Goal: Check status: Check status

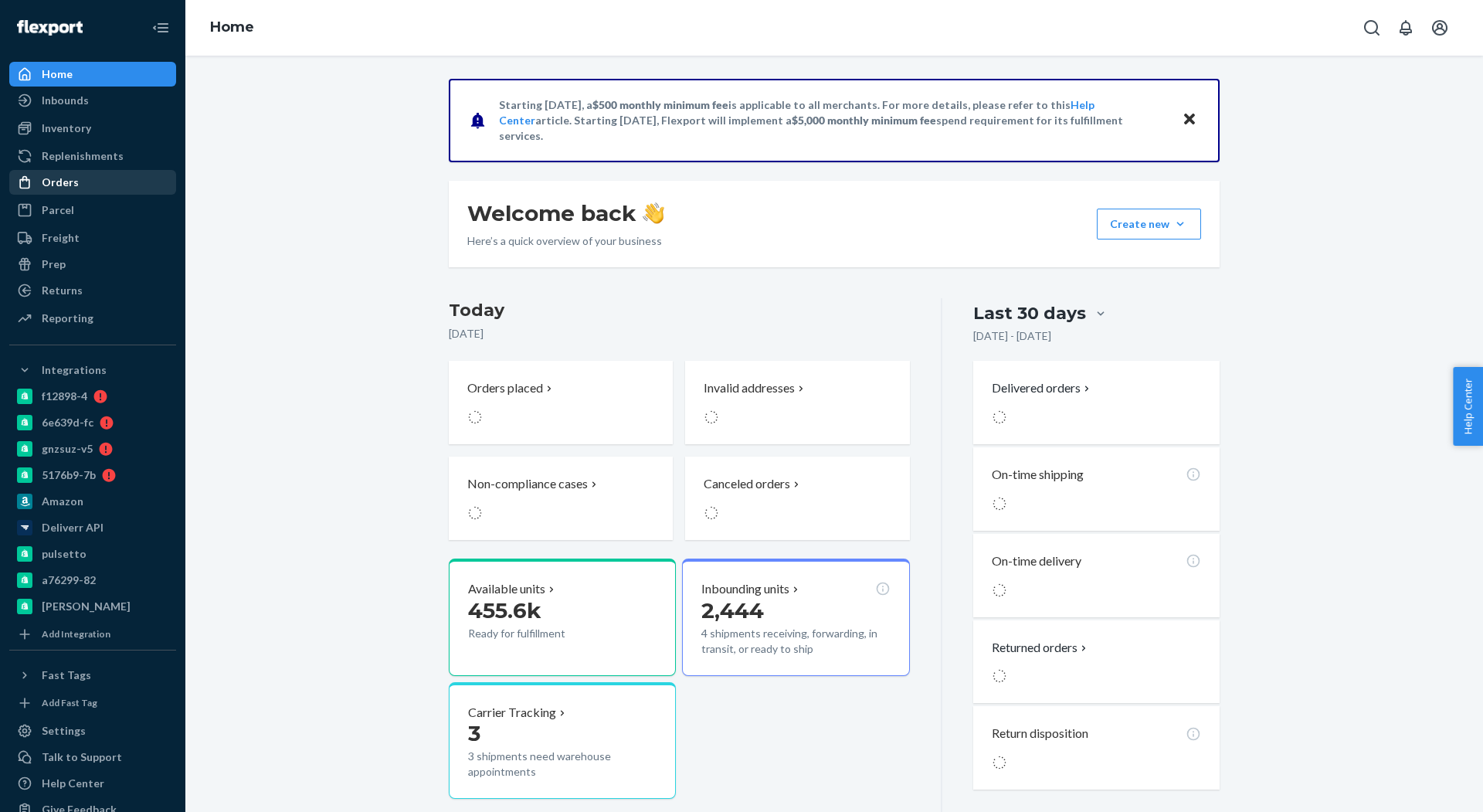
click at [114, 182] on div "Orders" at bounding box center [92, 182] width 163 height 22
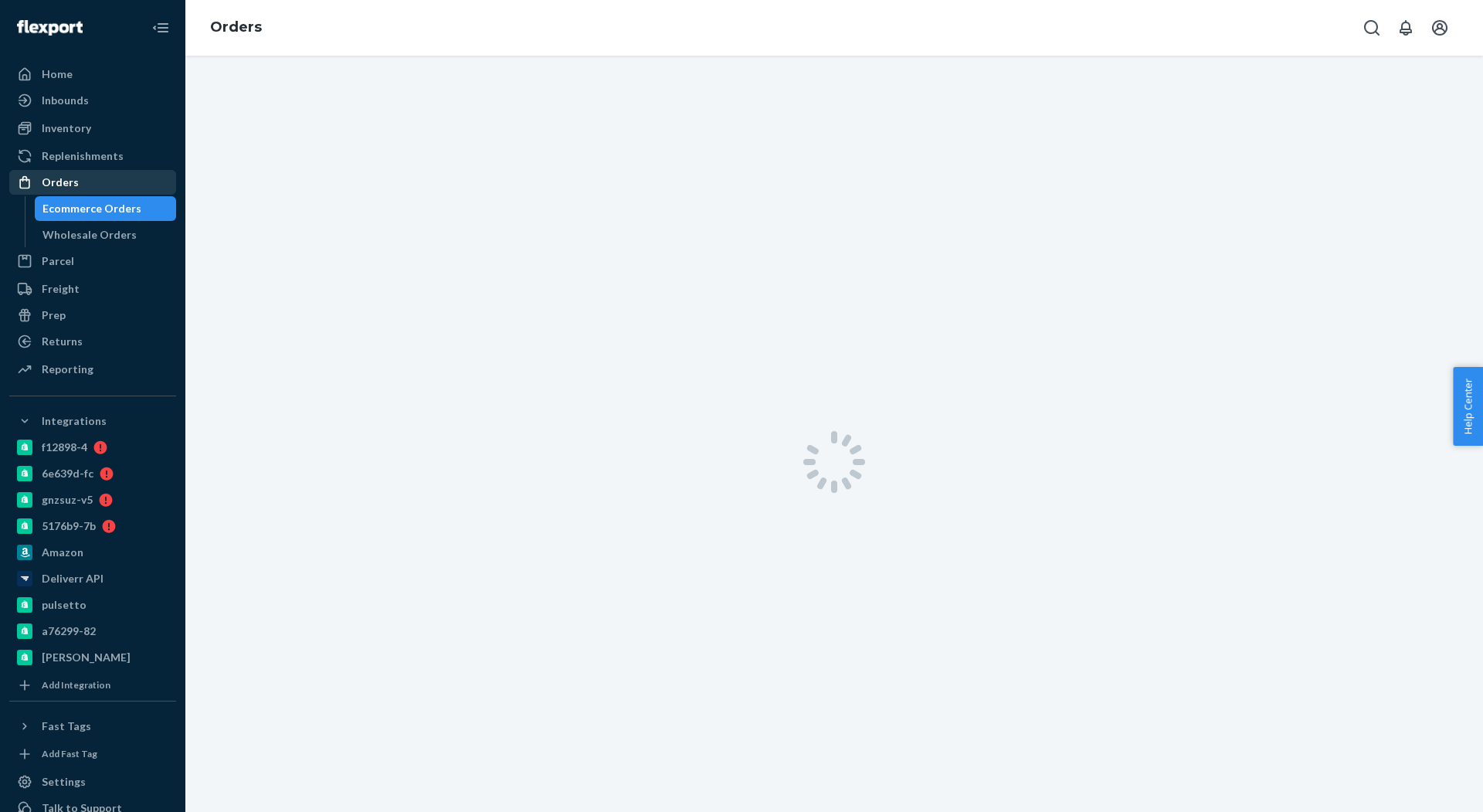
click at [80, 182] on div "Orders" at bounding box center [92, 182] width 163 height 22
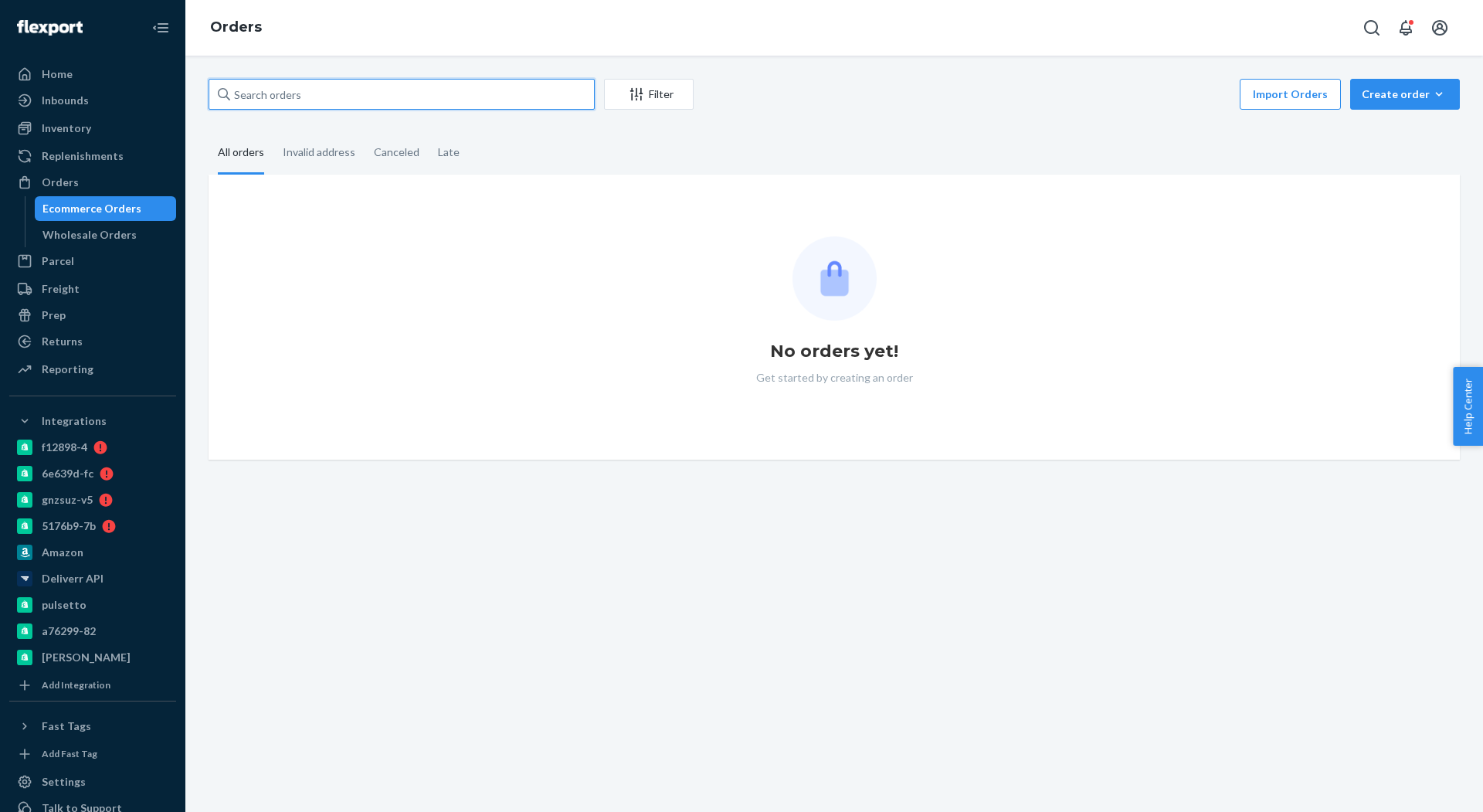
click at [361, 86] on input "text" at bounding box center [402, 94] width 386 height 31
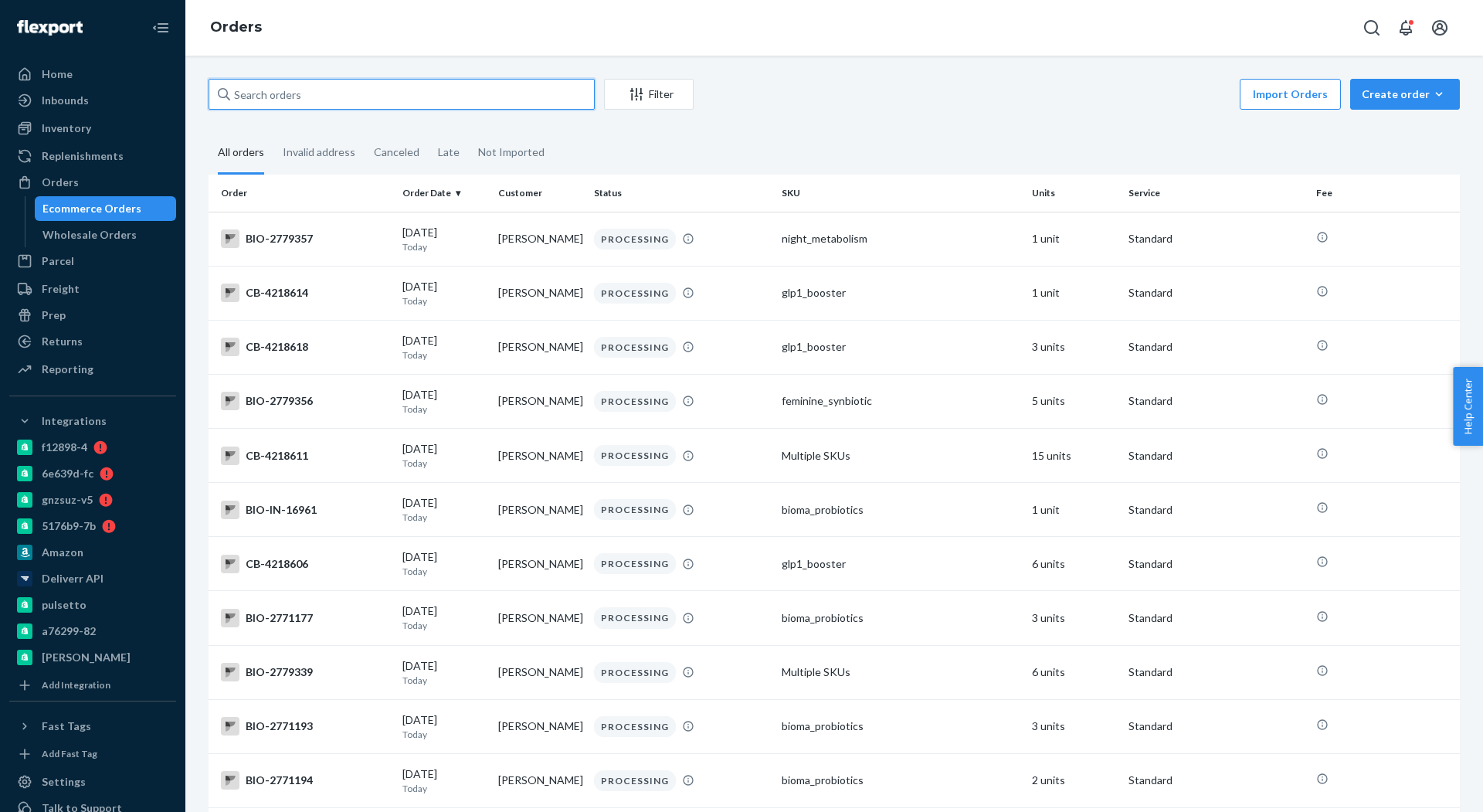
paste input "2706164"
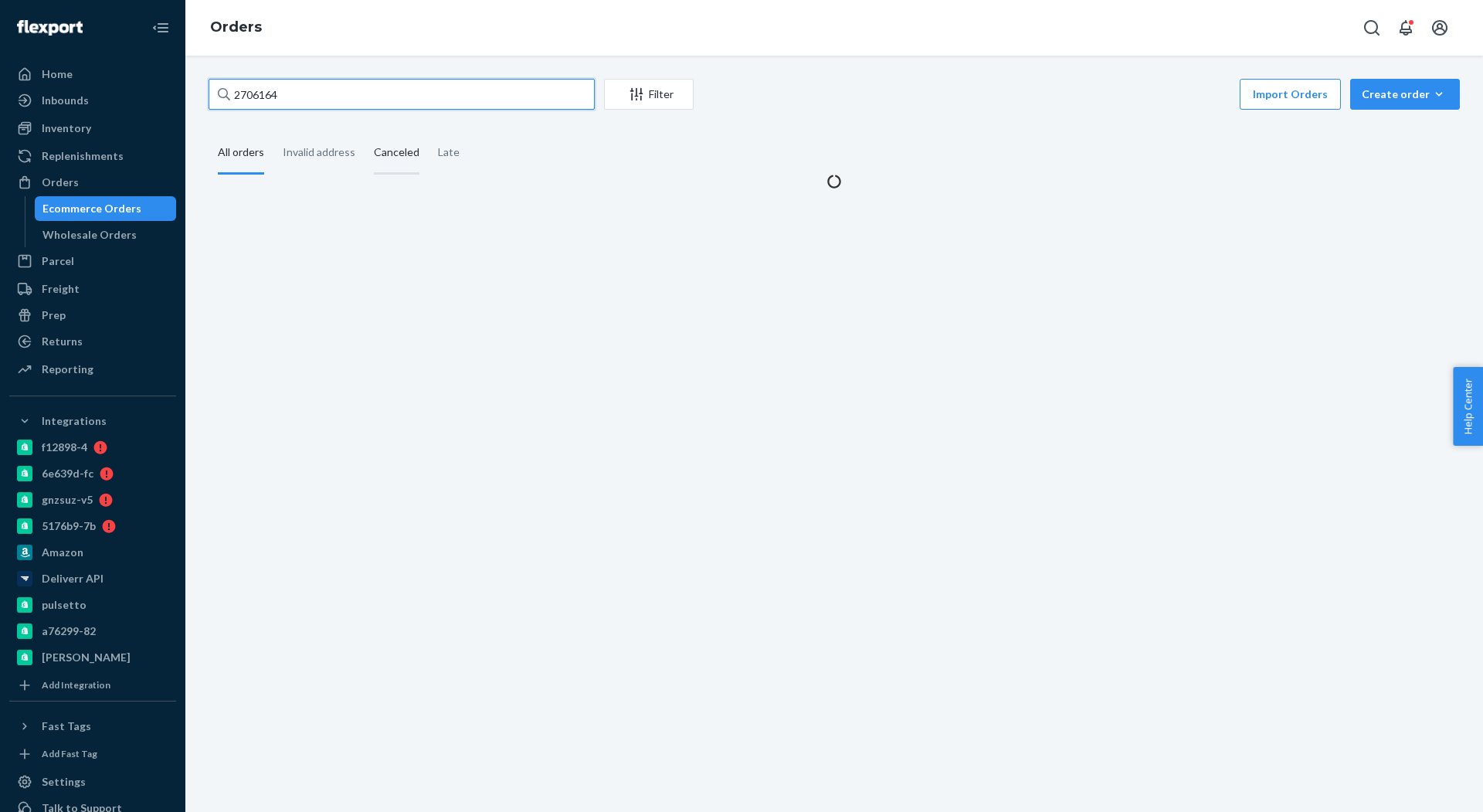
type input "2706164"
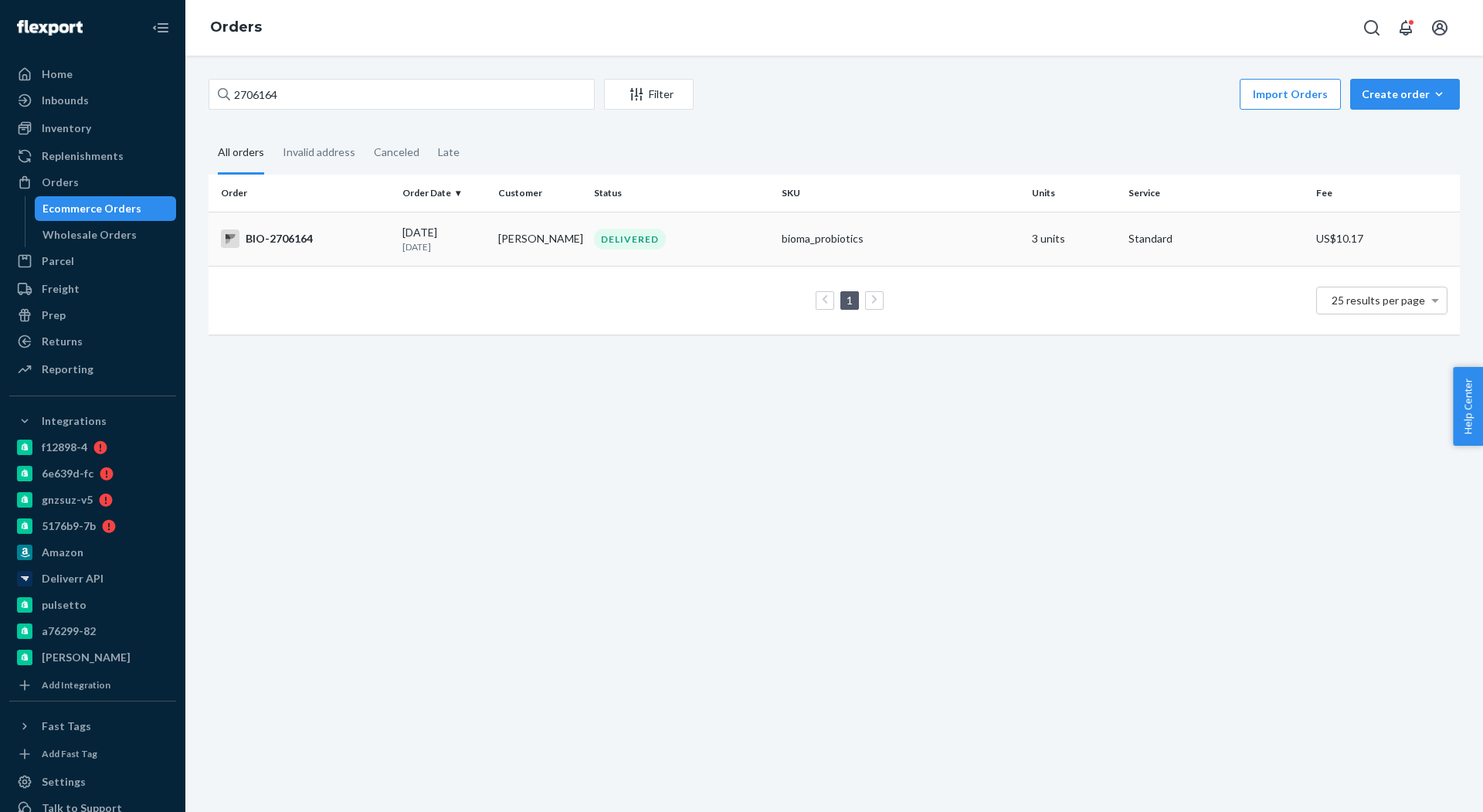
click at [285, 245] on div "BIO-2706164" at bounding box center [306, 238] width 169 height 18
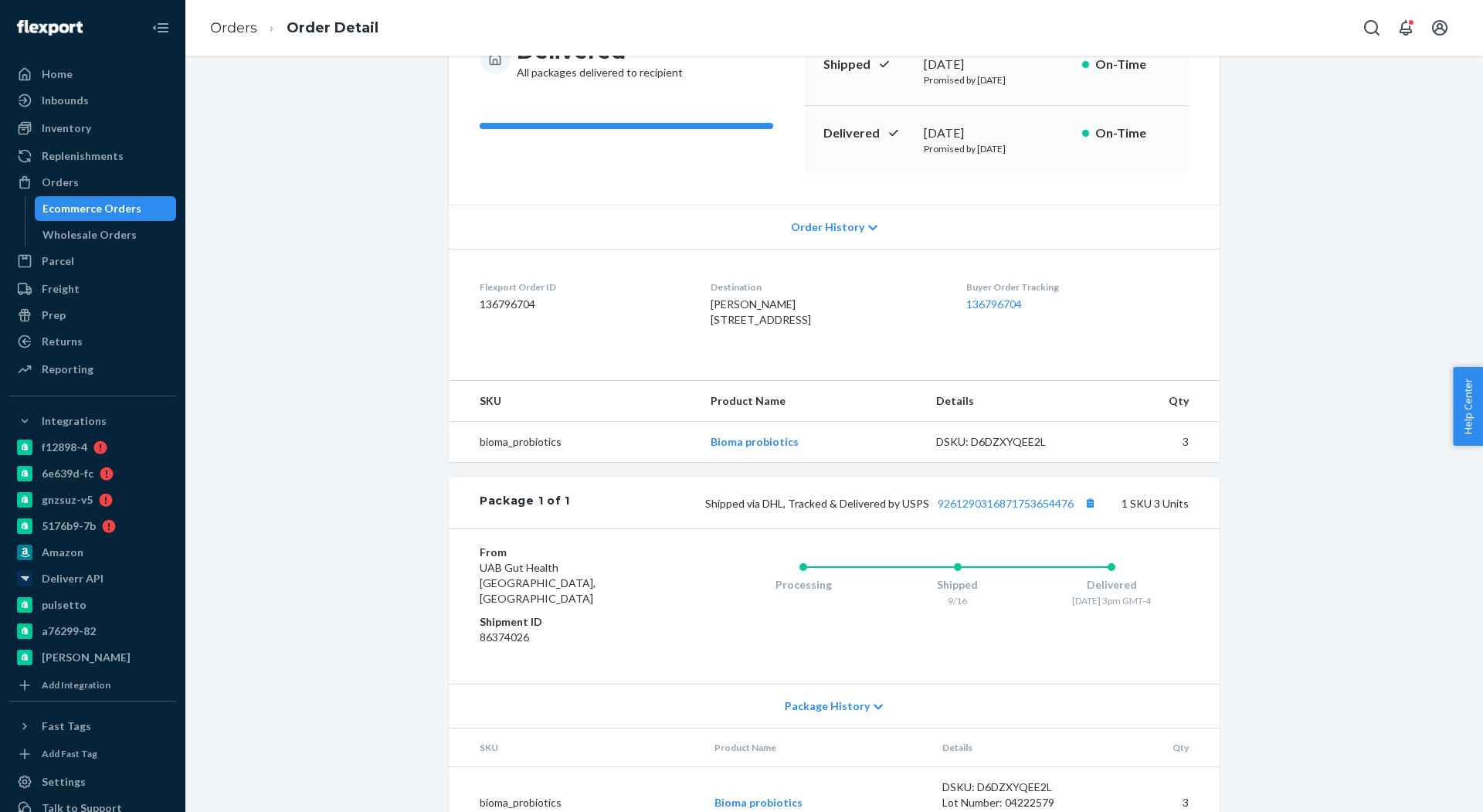
scroll to position [211, 0]
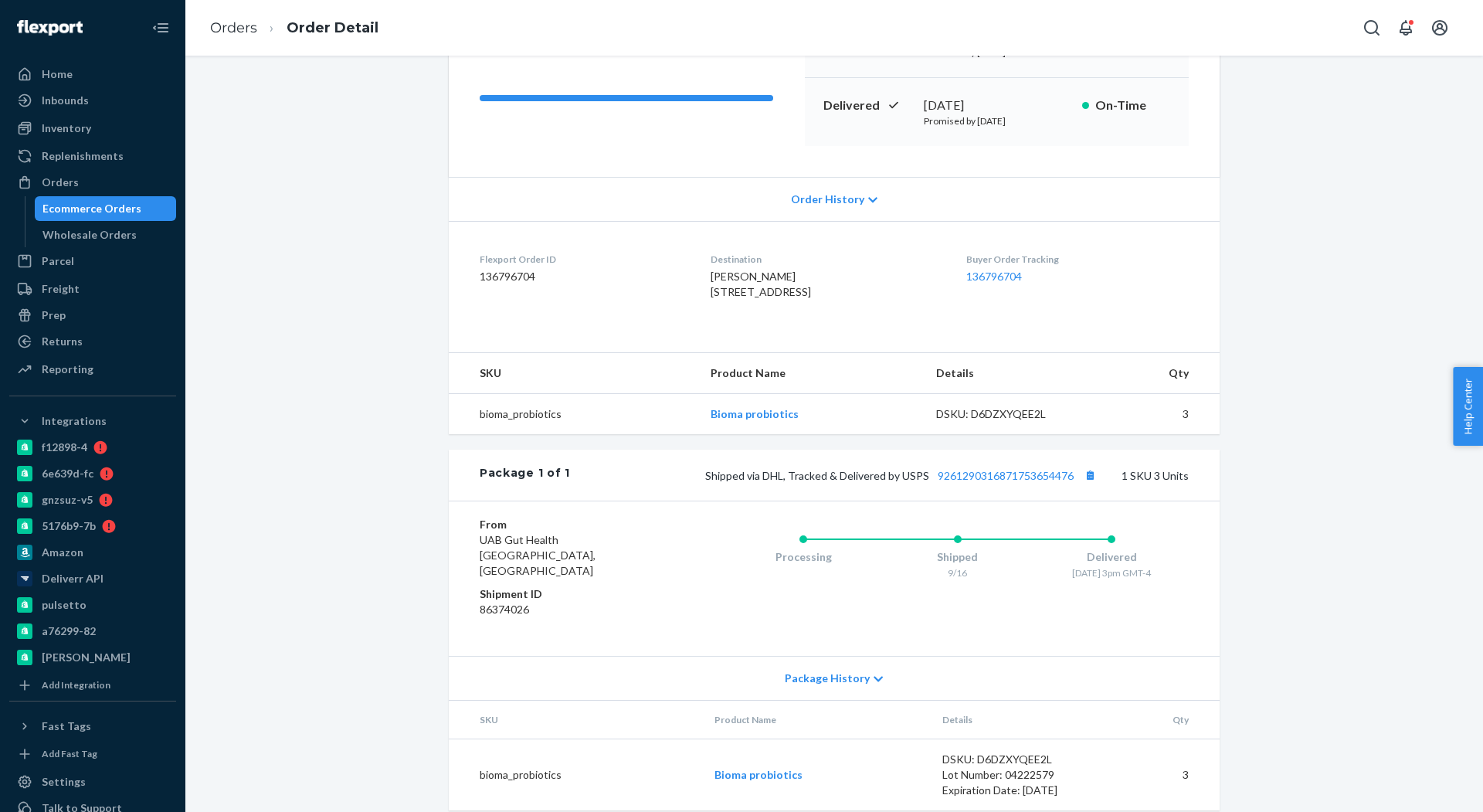
click at [1001, 485] on div "Shipped via DHL, Tracked & Delivered by USPS 9261290316871753654476 1 SKU 3 Uni…" at bounding box center [879, 475] width 619 height 20
click at [1001, 482] on link "9261290316871753654476" at bounding box center [1005, 475] width 136 height 13
click at [104, 189] on div "Orders" at bounding box center [92, 182] width 163 height 22
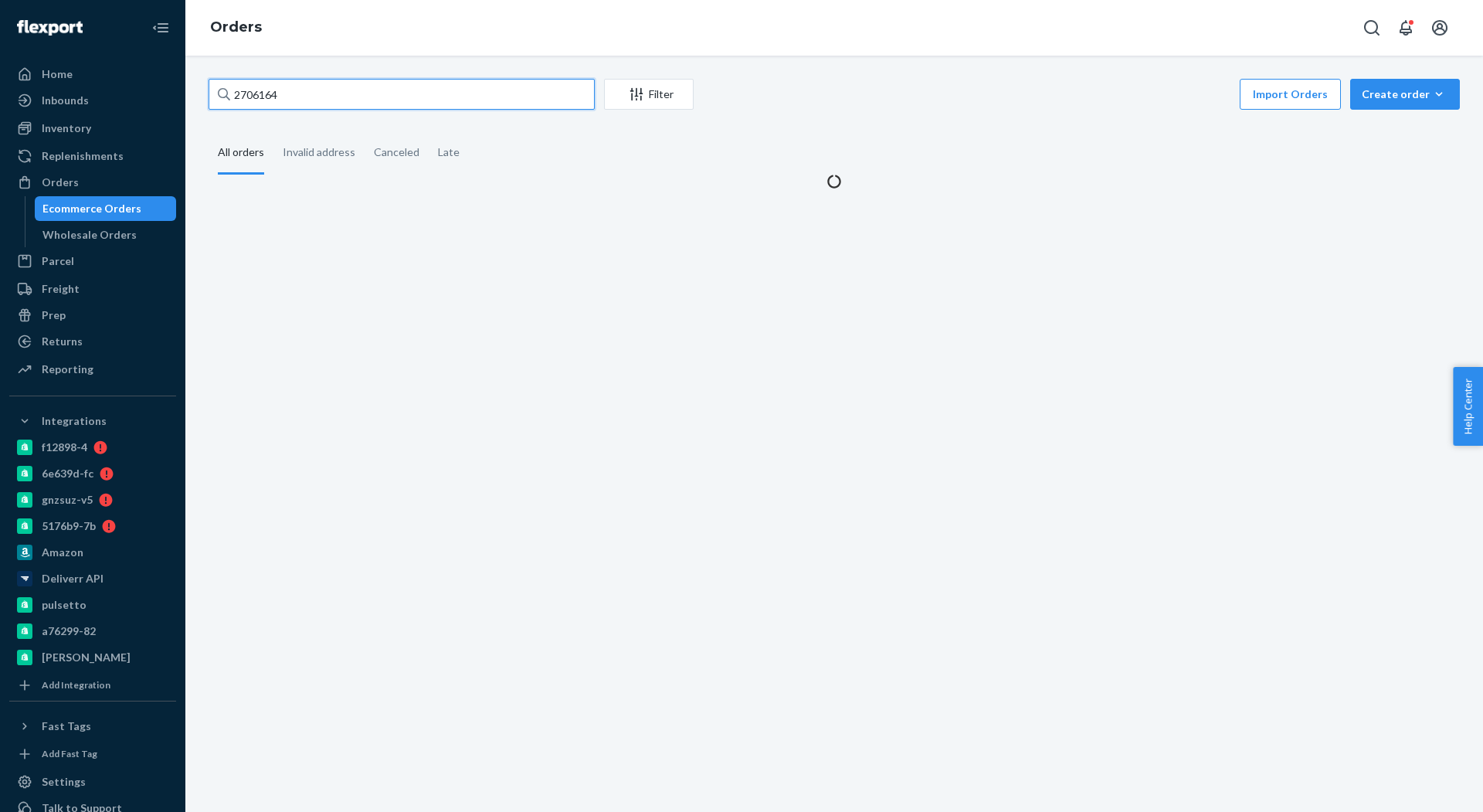
click at [334, 86] on input "2706164" at bounding box center [402, 94] width 386 height 31
paste input "69821"
click at [334, 86] on input "2706164" at bounding box center [402, 94] width 386 height 31
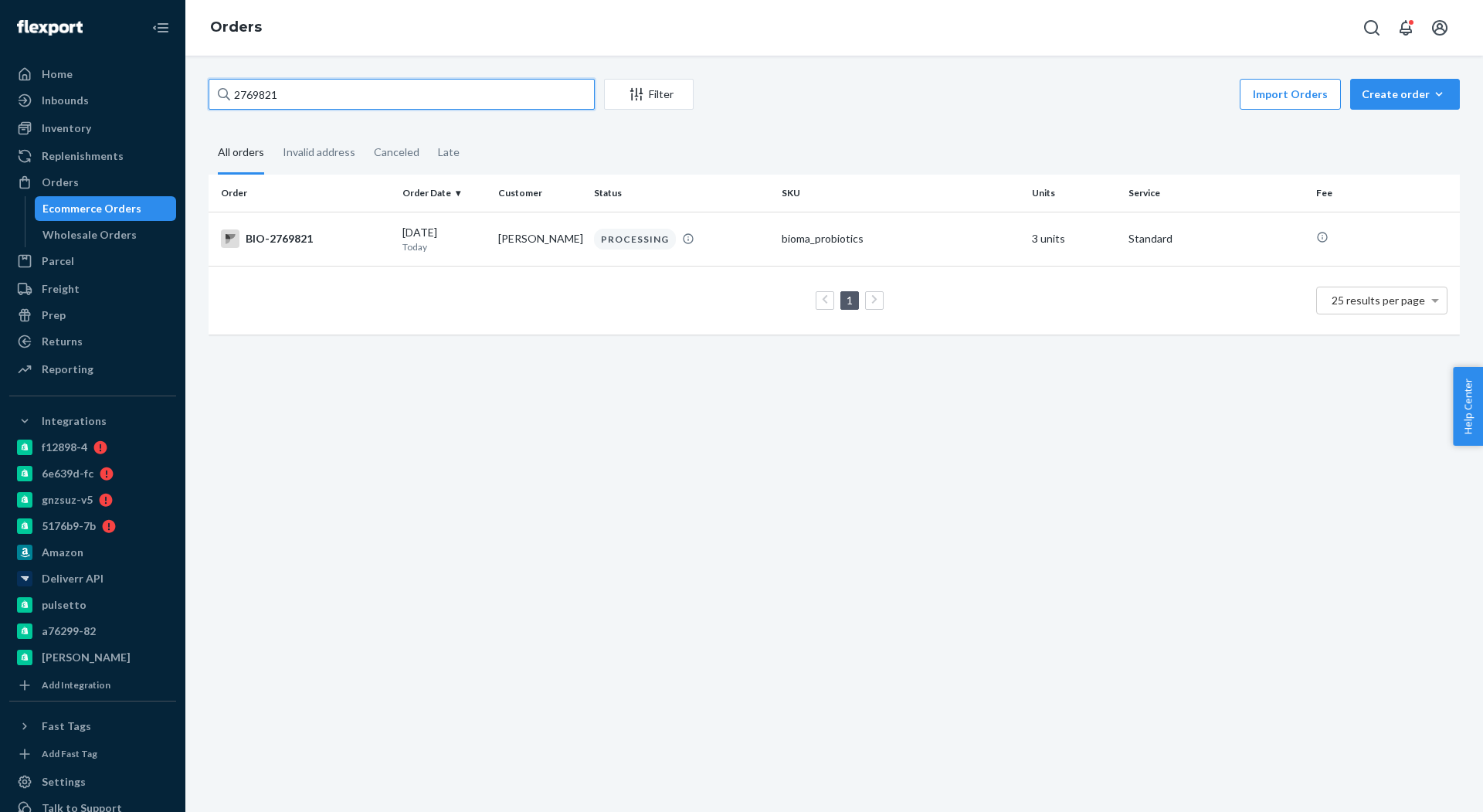
type input "2769821"
click at [312, 246] on div "BIO-2769821" at bounding box center [306, 238] width 169 height 18
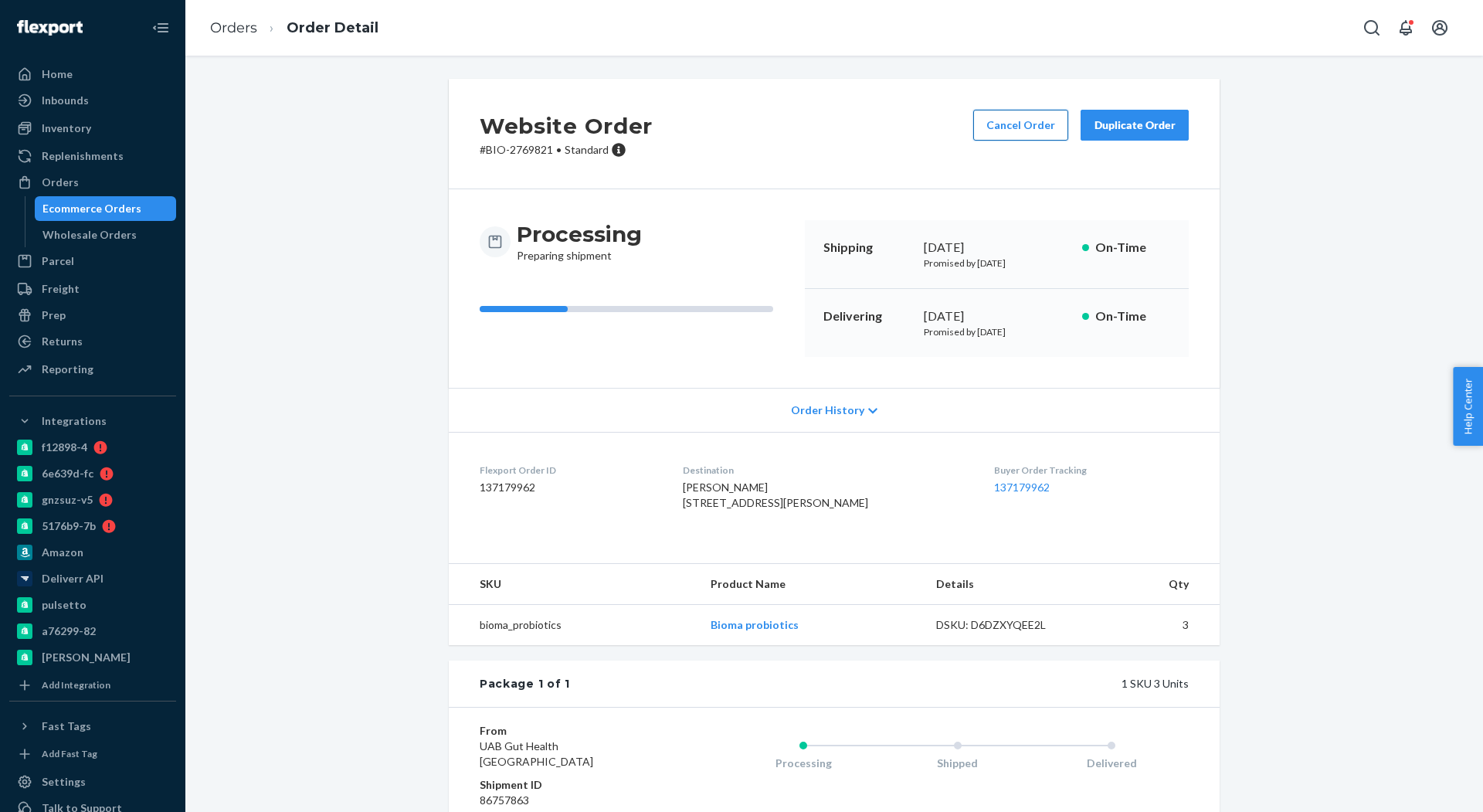
click at [1031, 134] on button "Cancel Order" at bounding box center [1020, 125] width 95 height 31
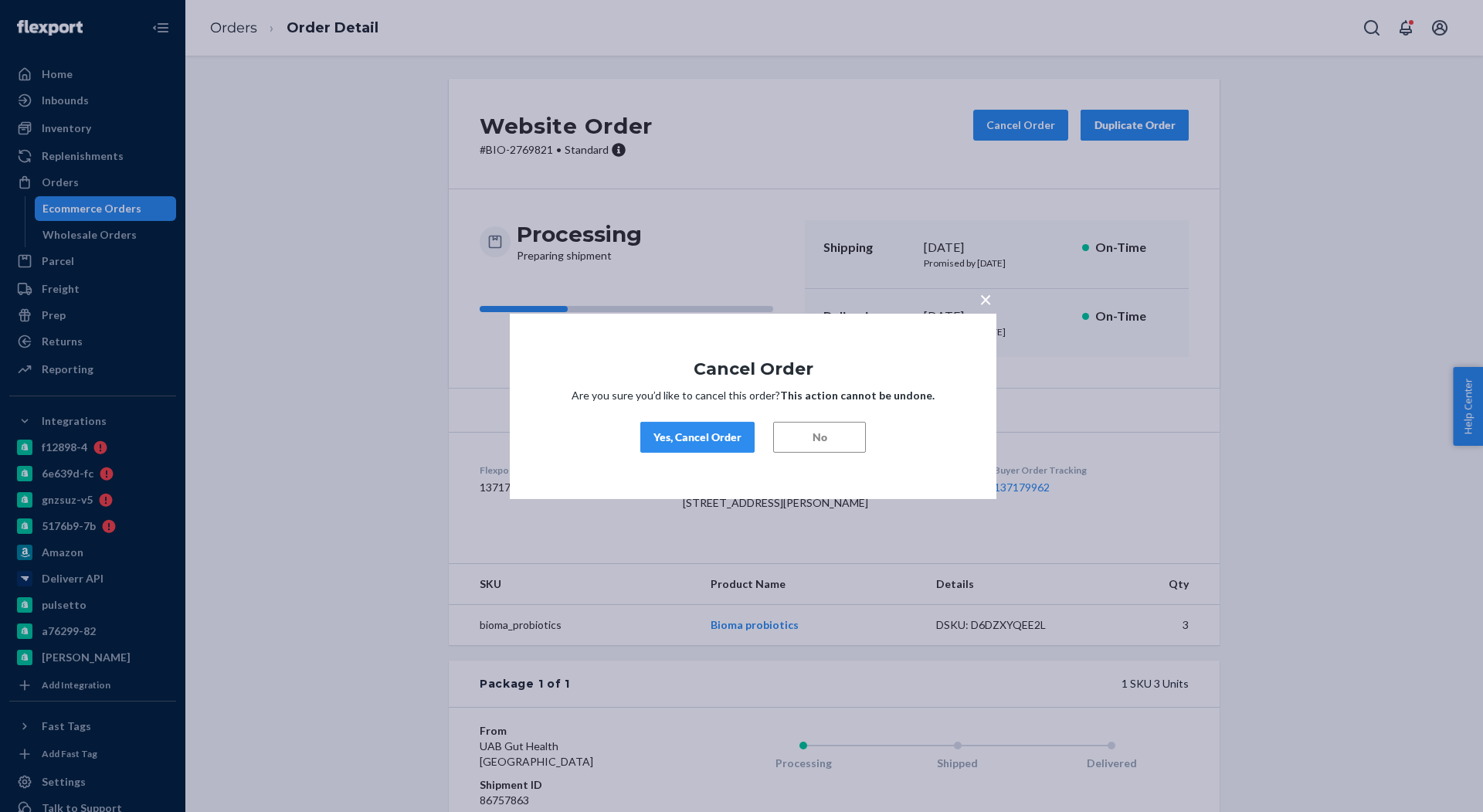
click at [714, 434] on div "Yes, Cancel Order" at bounding box center [697, 437] width 88 height 16
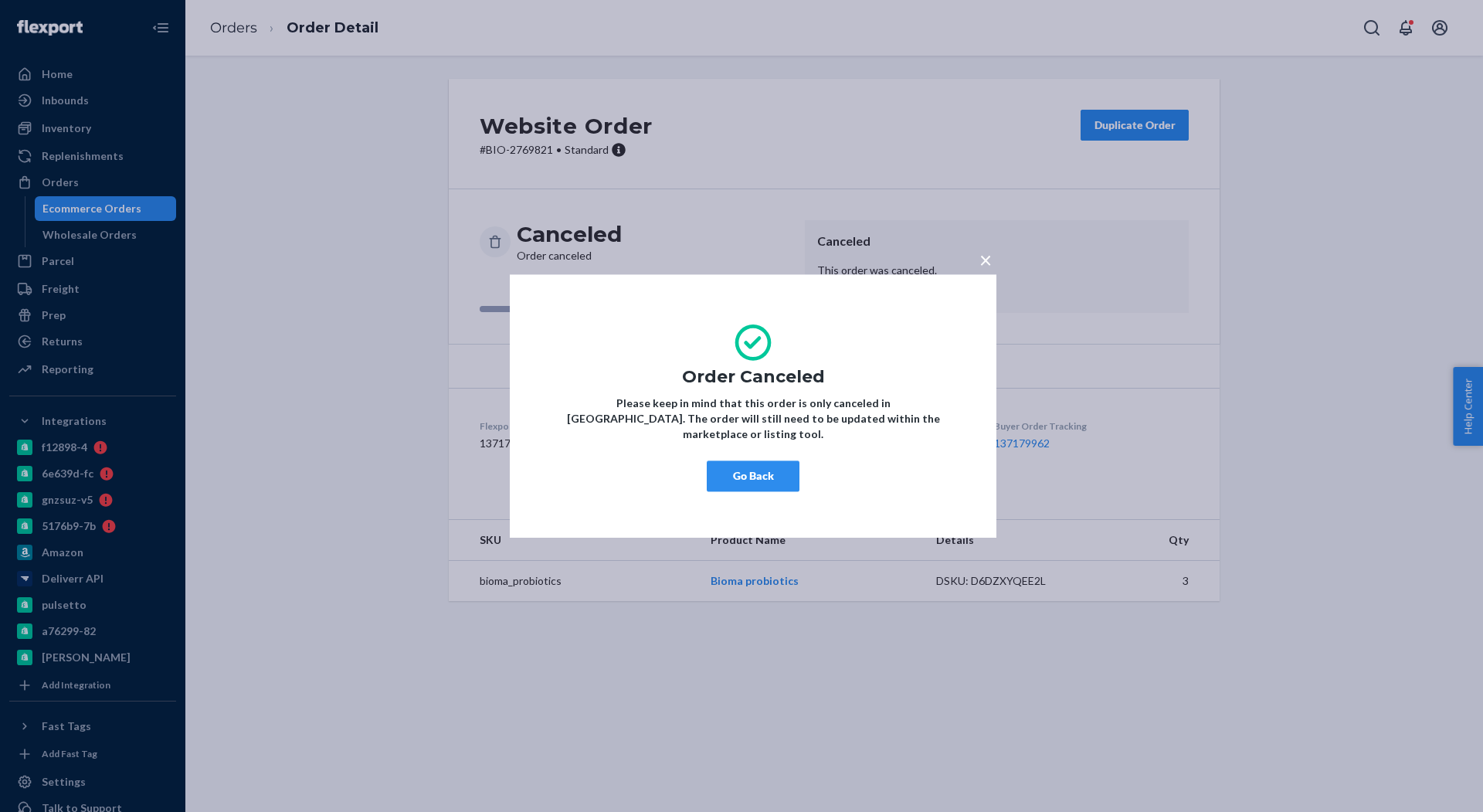
click at [797, 474] on button "Go Back" at bounding box center [753, 475] width 93 height 31
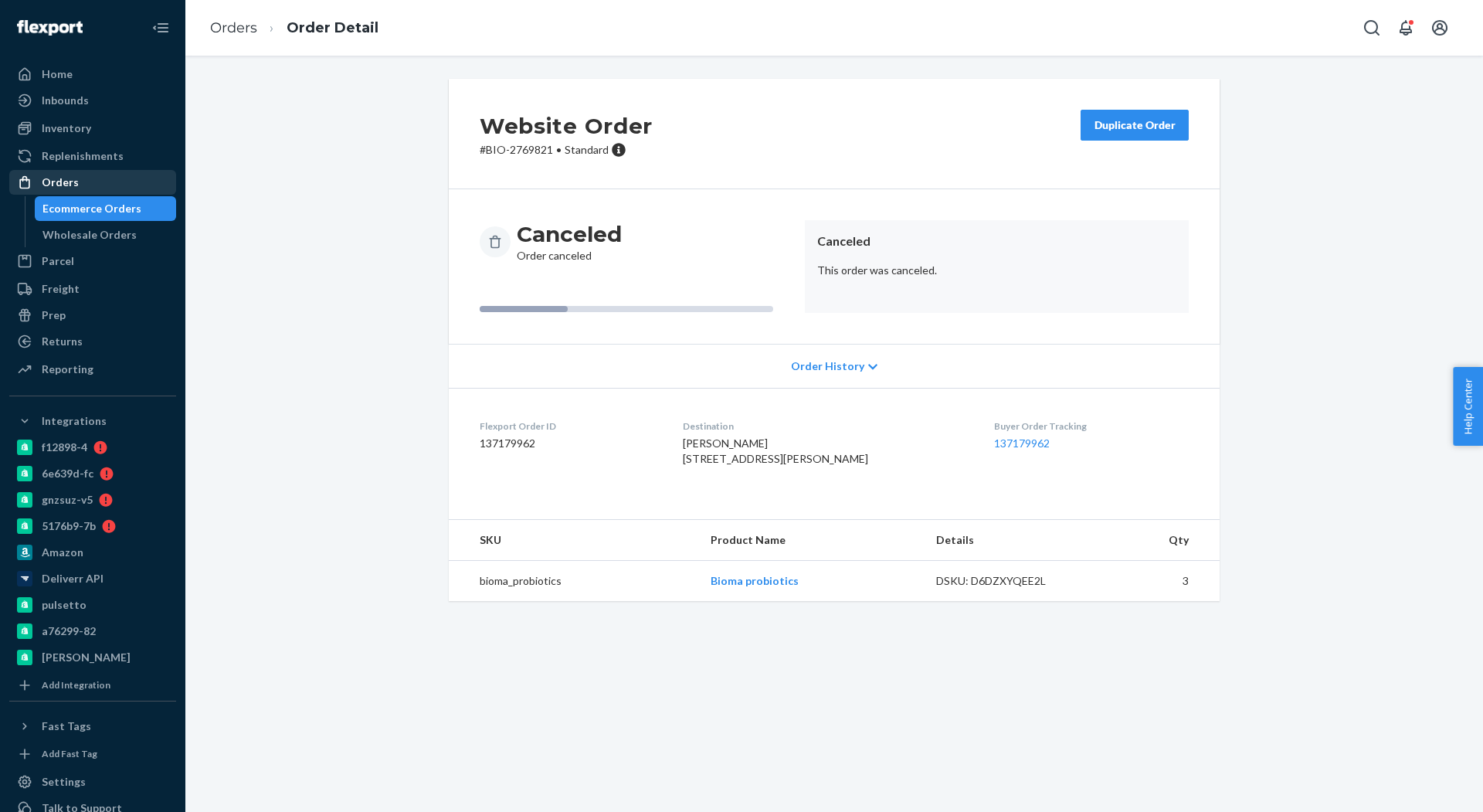
click at [106, 183] on div "Orders" at bounding box center [92, 182] width 163 height 22
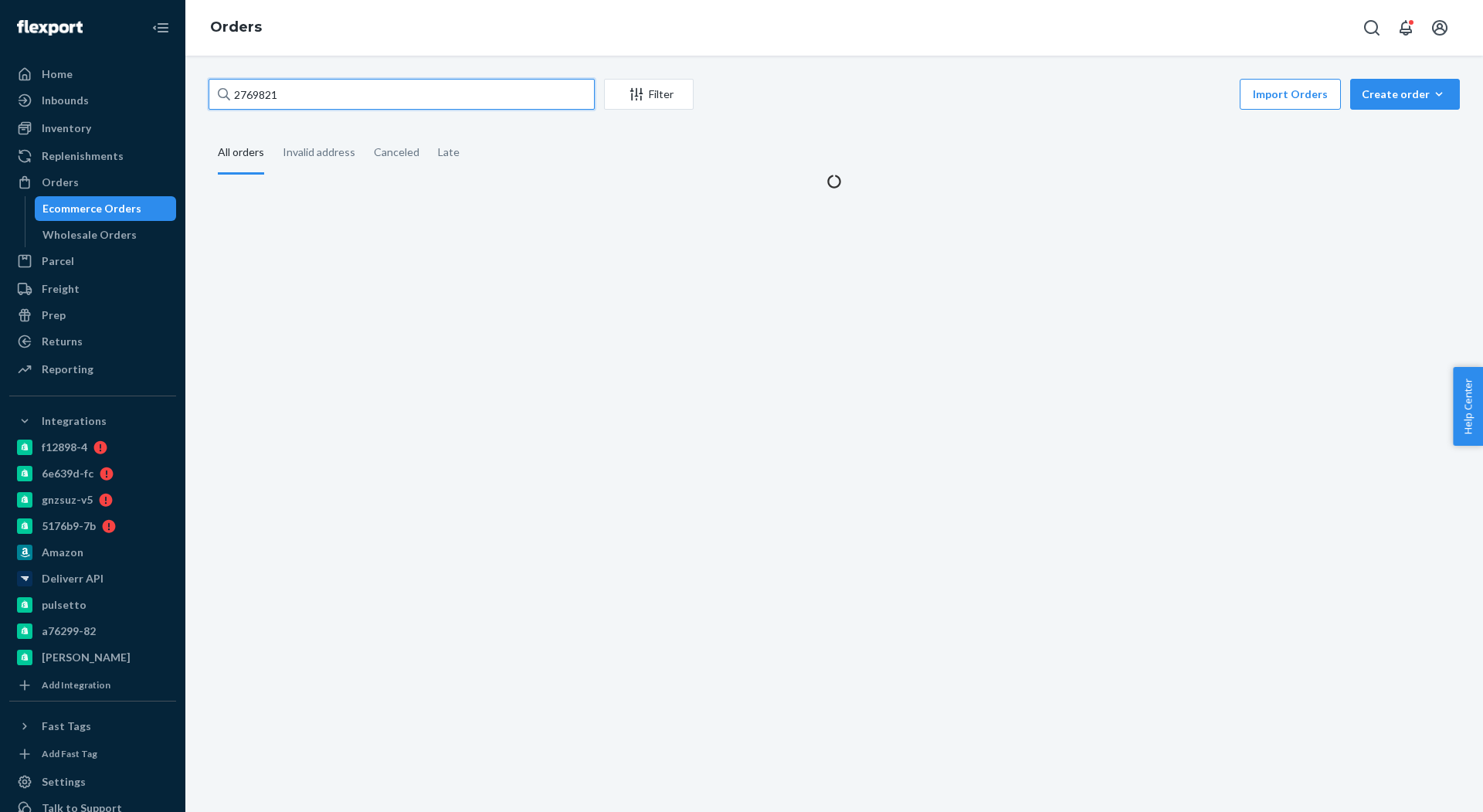
click at [374, 89] on input "2769821" at bounding box center [402, 94] width 386 height 31
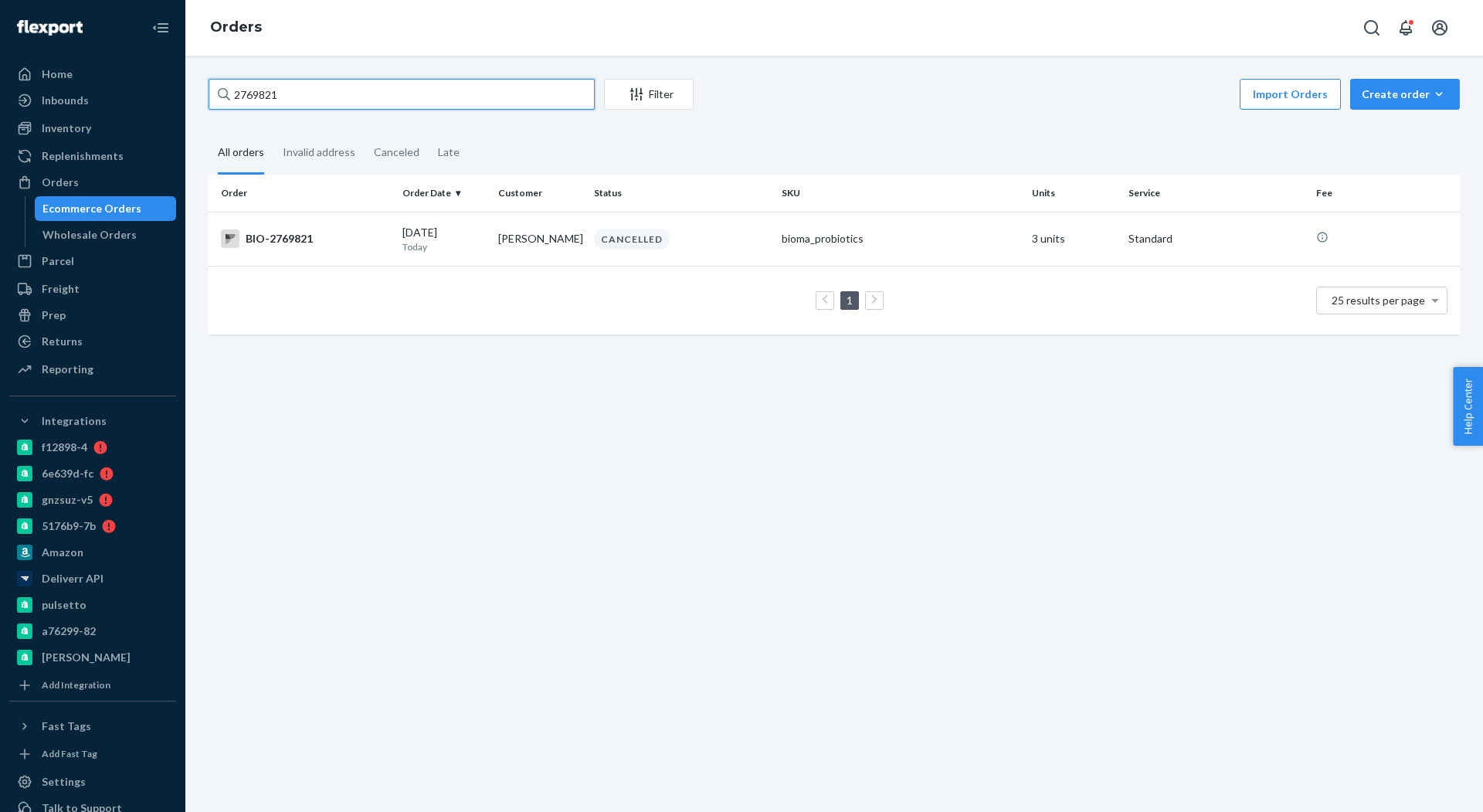
paste input "2777744"
click at [374, 89] on input "2769821 2777744" at bounding box center [402, 94] width 386 height 31
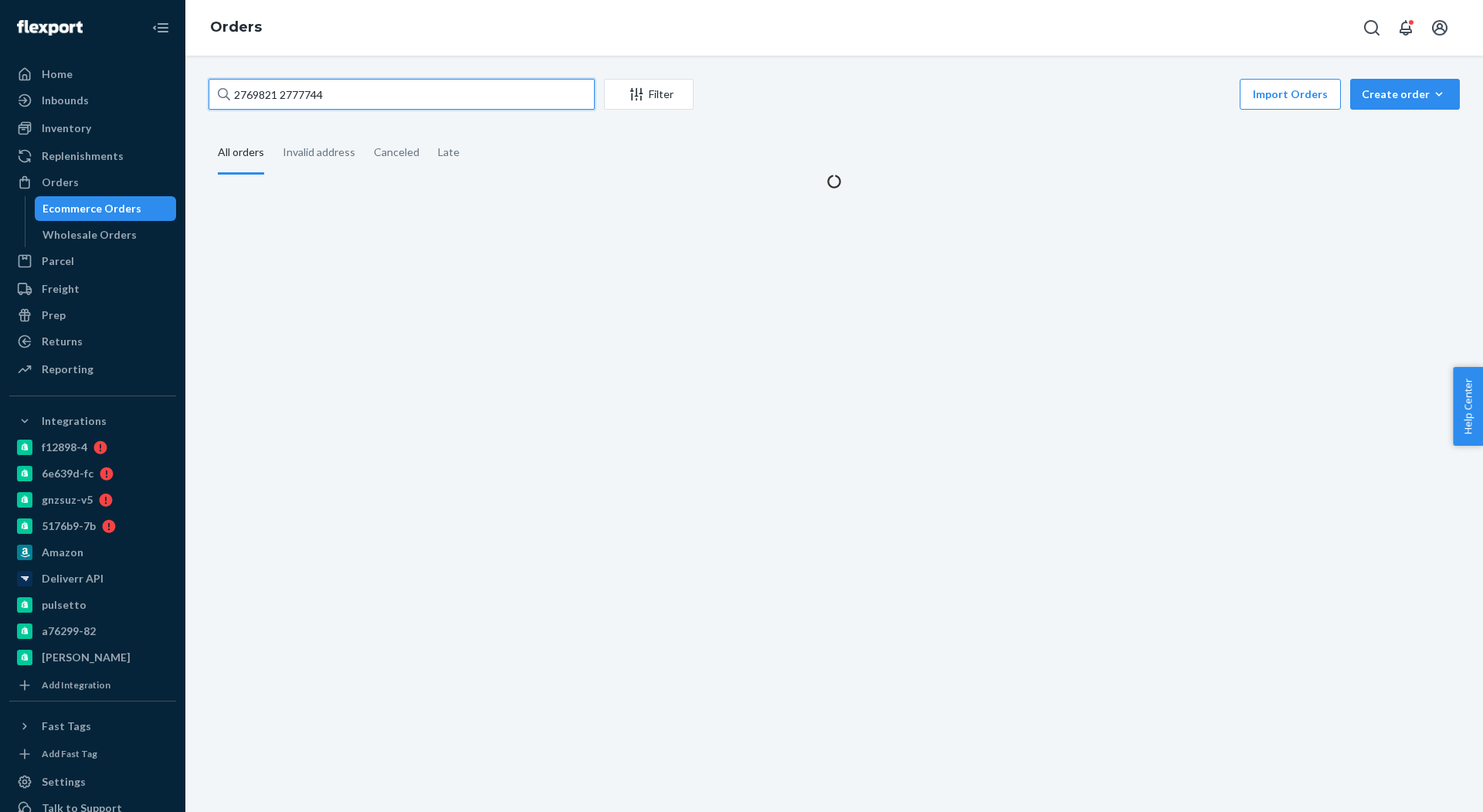
click at [374, 89] on input "2769821 2777744" at bounding box center [402, 94] width 386 height 31
paste input "text"
click at [374, 89] on input "2769821 2777744" at bounding box center [402, 94] width 386 height 31
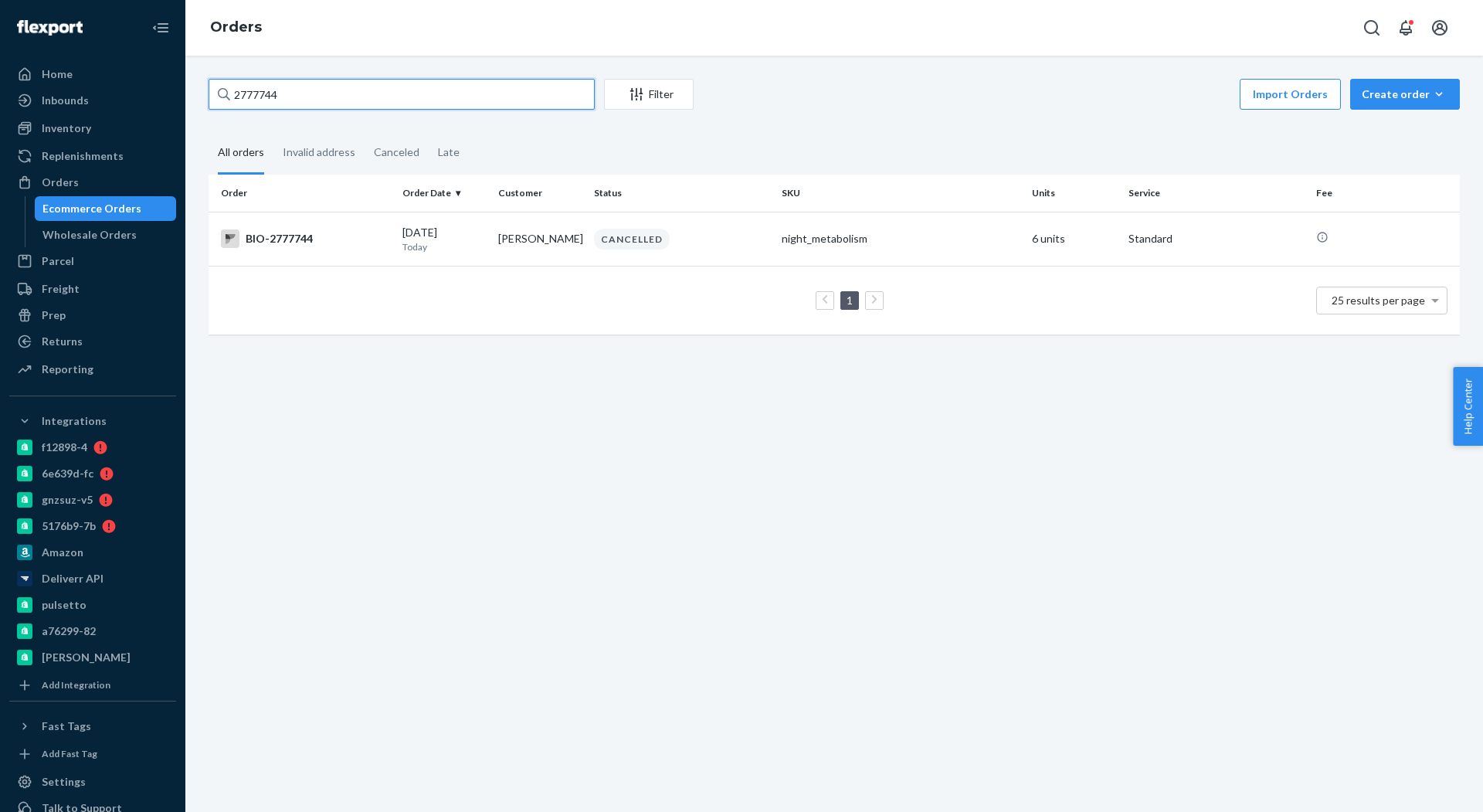
click at [404, 91] on input "2777744" at bounding box center [402, 94] width 386 height 31
paste input "[PERSON_NAME]"
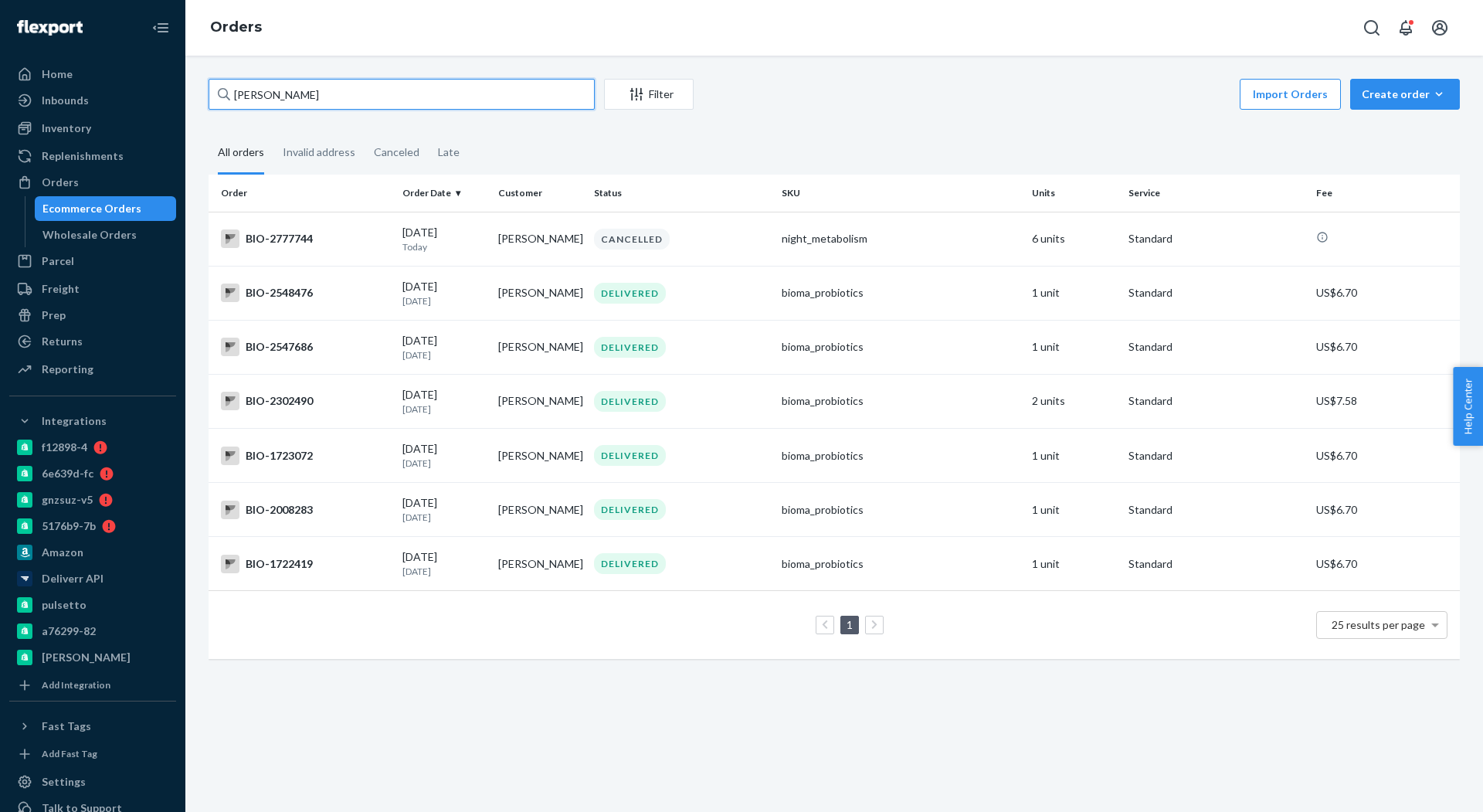
click at [319, 82] on input "[PERSON_NAME]" at bounding box center [402, 94] width 386 height 31
click at [314, 94] on input "[PERSON_NAME]" at bounding box center [402, 94] width 386 height 31
paste input "2775242"
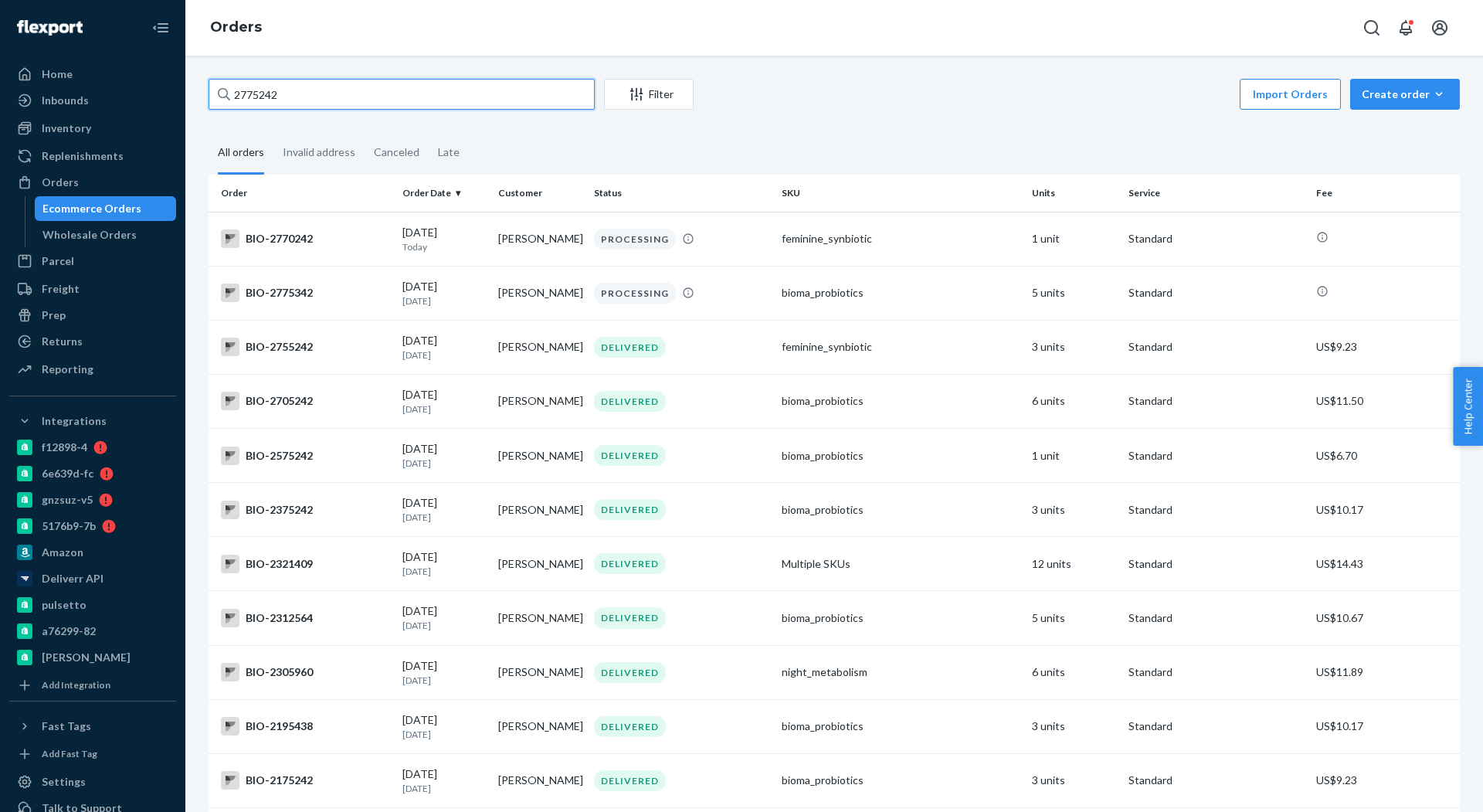
click at [441, 97] on input "2775242" at bounding box center [402, 94] width 386 height 31
click at [288, 109] on input "2775242" at bounding box center [402, 94] width 386 height 31
paste input "595"
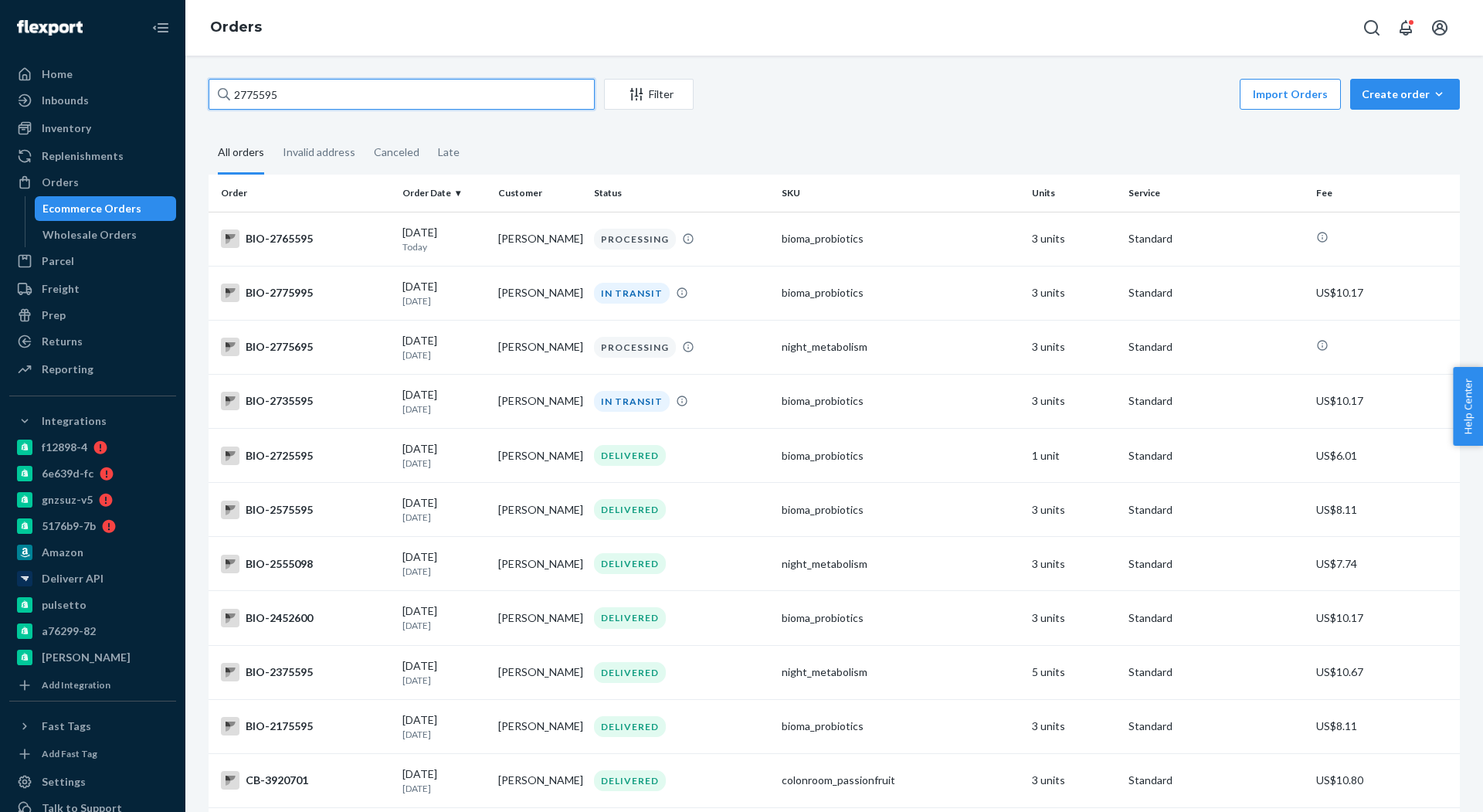
click at [279, 106] on input "2775595" at bounding box center [402, 94] width 386 height 31
paste input "31398"
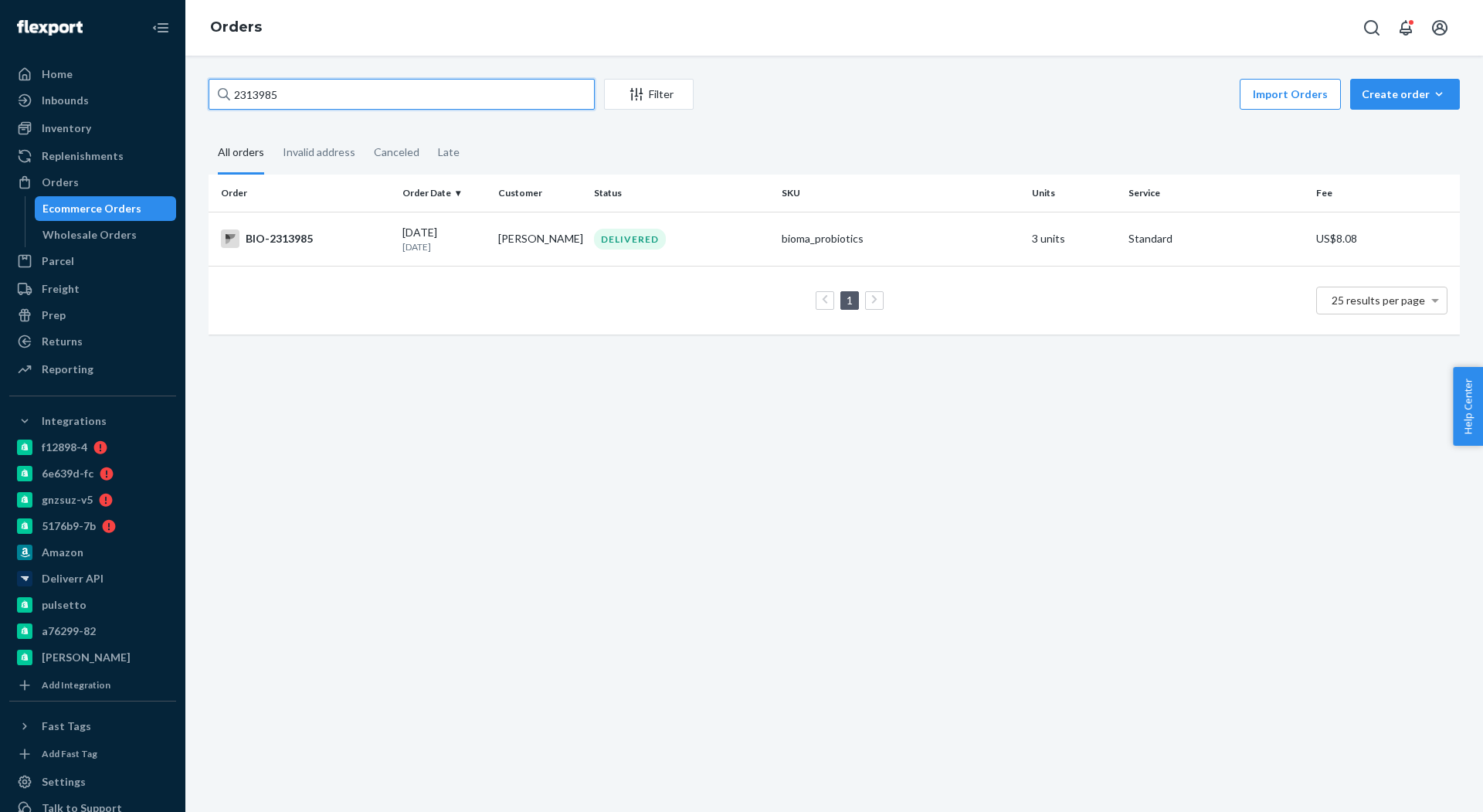
click at [392, 99] on input "2313985" at bounding box center [402, 94] width 386 height 31
paste input "4001"
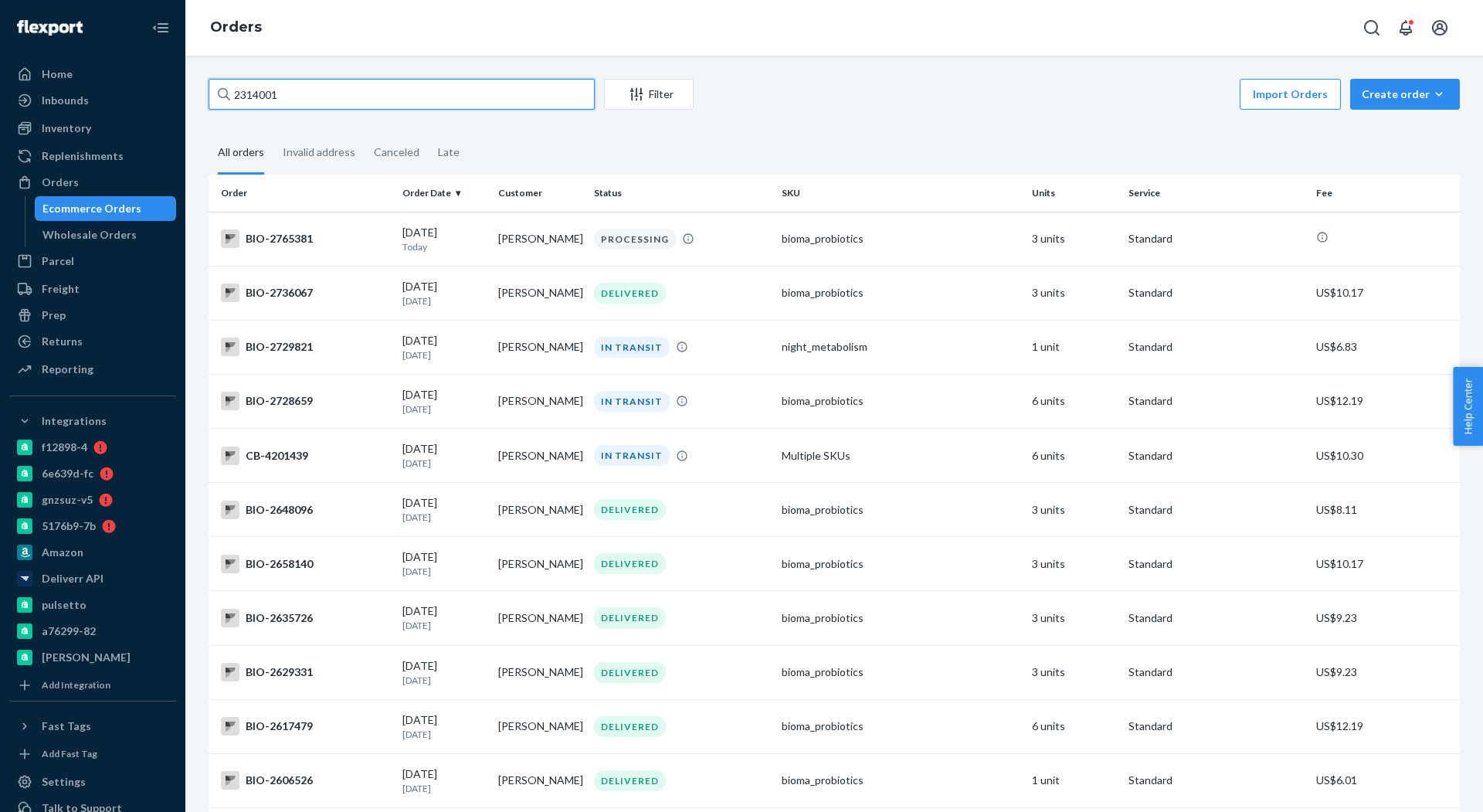
click at [408, 99] on input "2314001" at bounding box center [402, 94] width 386 height 31
paste input "770056"
click at [408, 99] on input "2314001" at bounding box center [402, 94] width 386 height 31
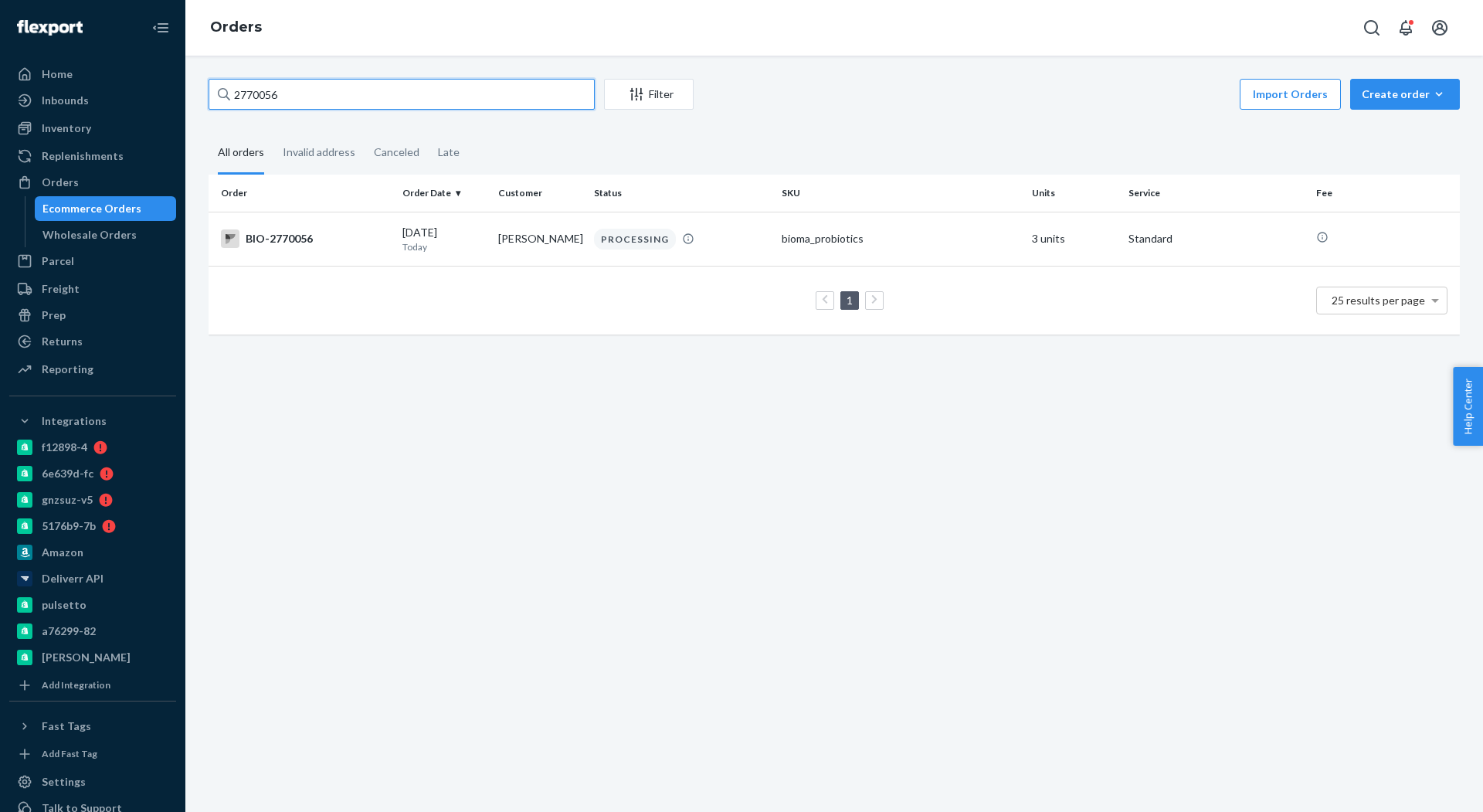
type input "2770056"
click at [311, 231] on div "BIO-2770056" at bounding box center [306, 238] width 169 height 18
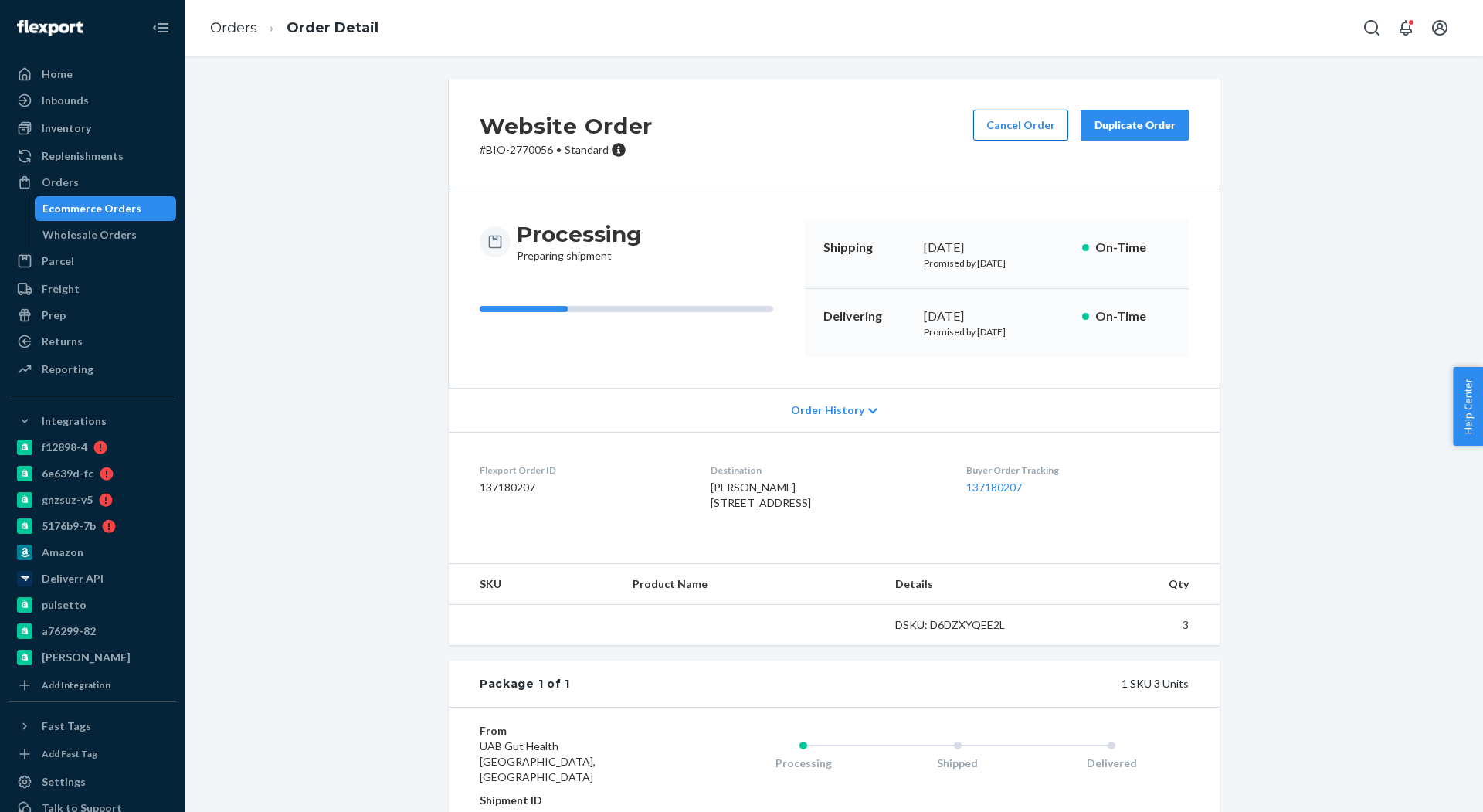
click at [1025, 125] on button "Cancel Order" at bounding box center [1020, 125] width 95 height 31
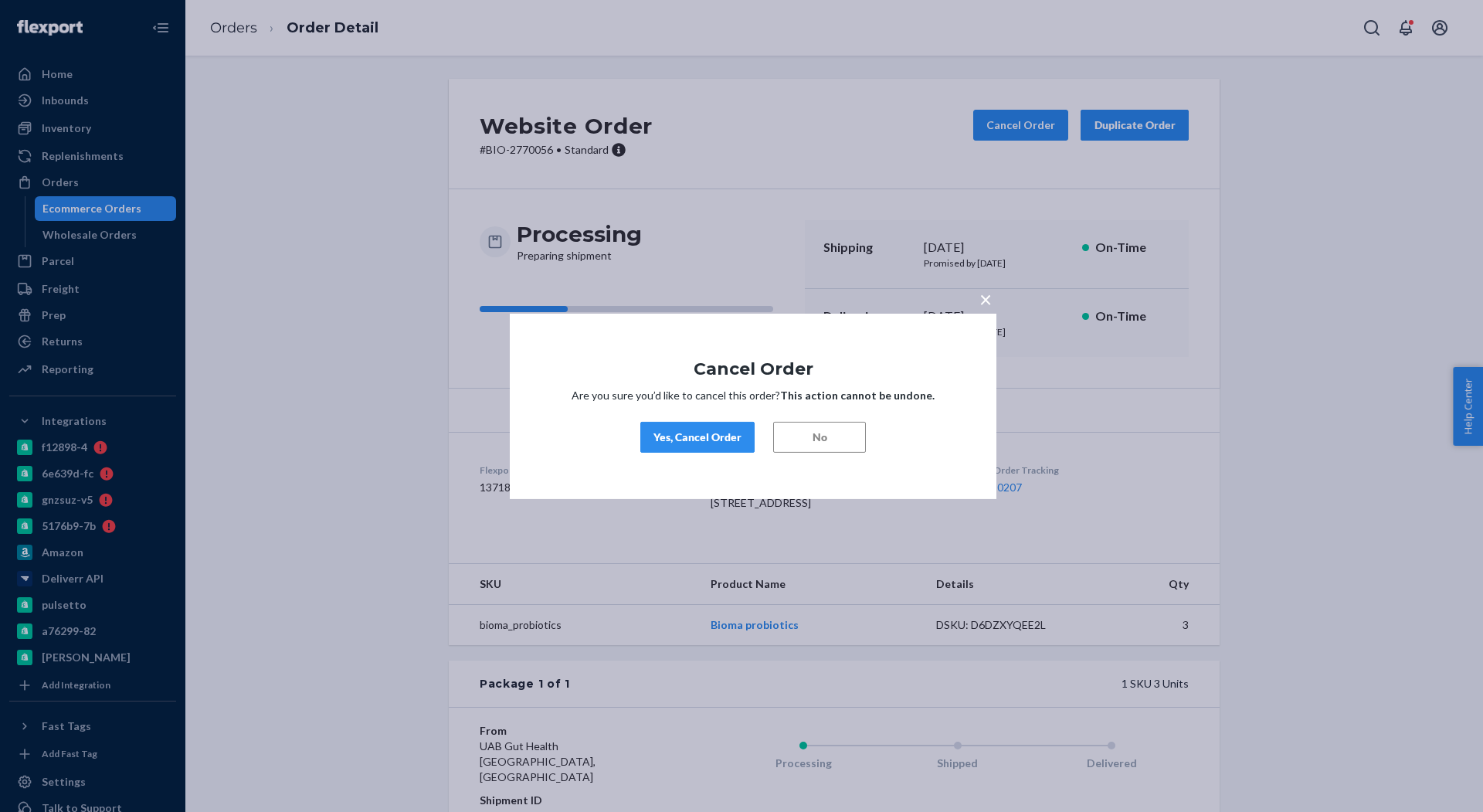
click at [666, 434] on div "Yes, Cancel Order" at bounding box center [697, 437] width 88 height 16
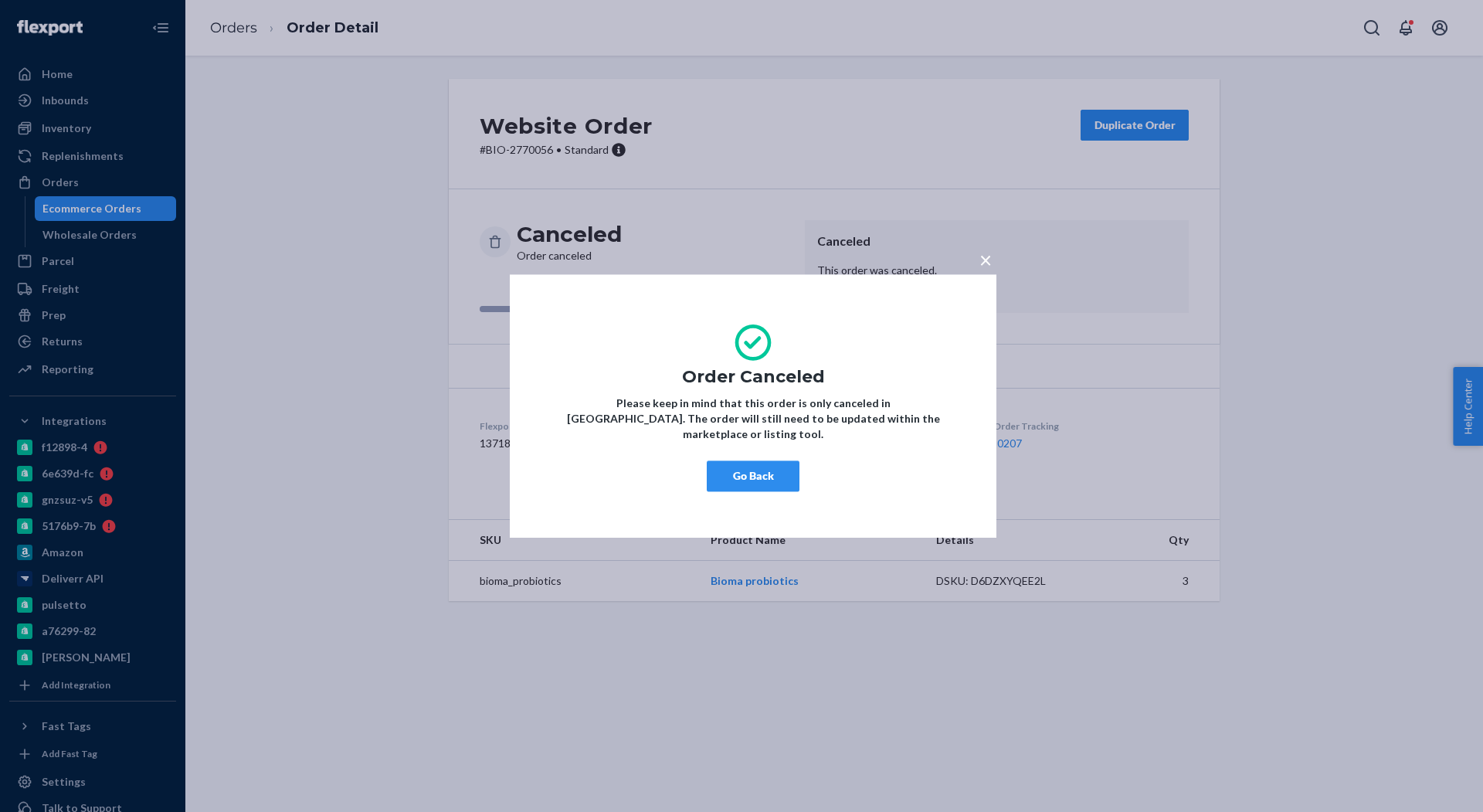
click at [778, 468] on button "Go Back" at bounding box center [753, 475] width 93 height 31
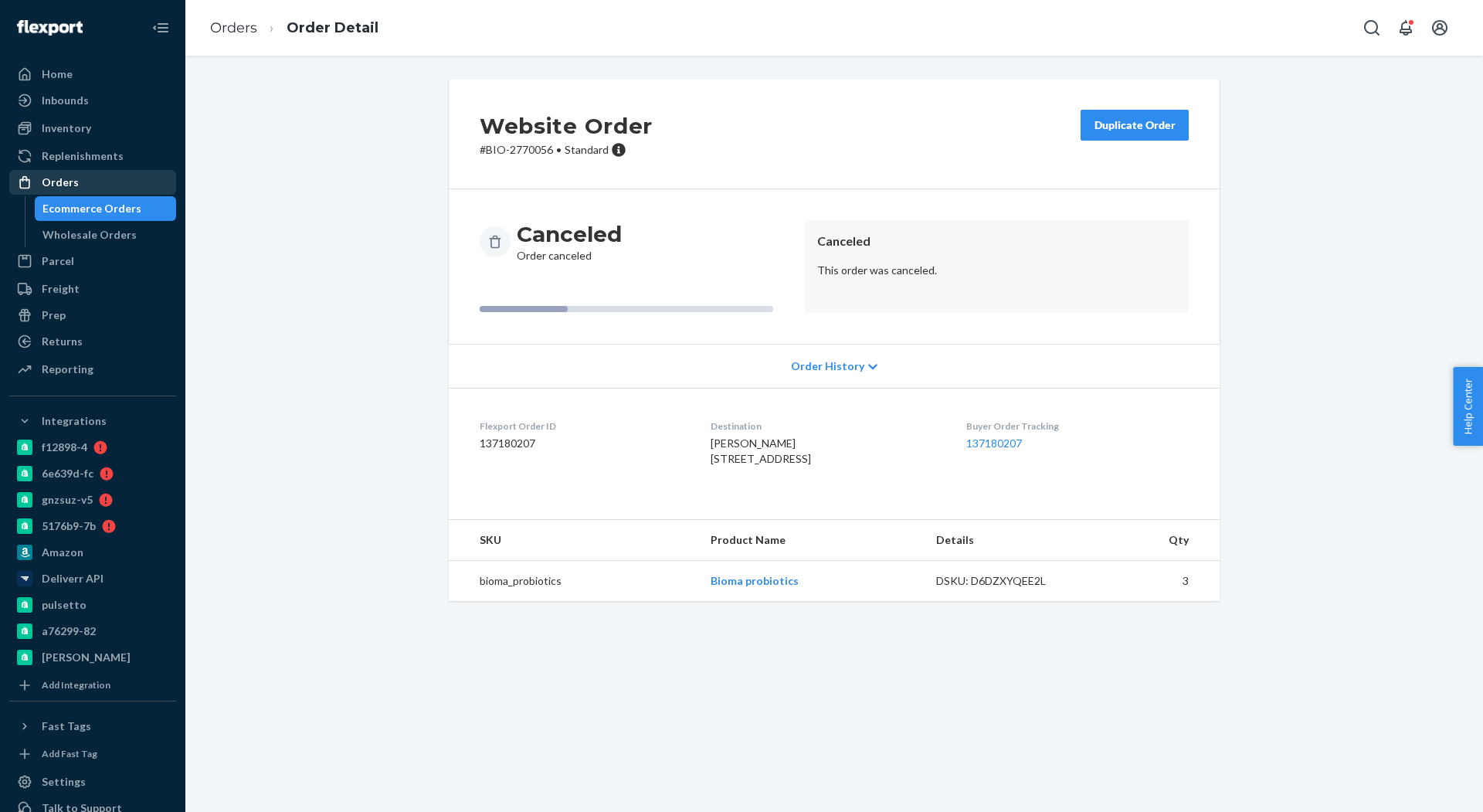
click at [89, 183] on div "Orders" at bounding box center [92, 182] width 163 height 22
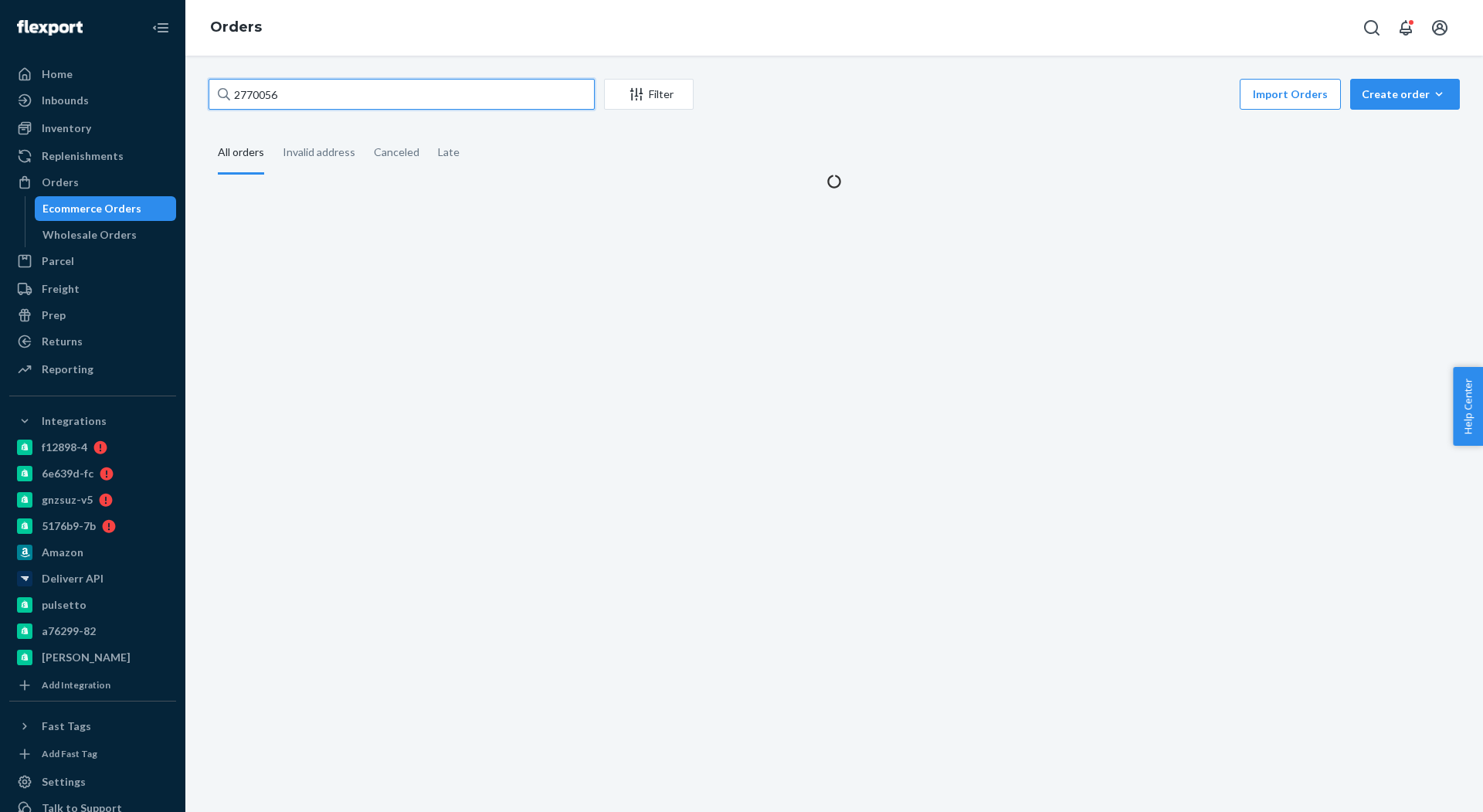
click at [330, 93] on input "2770056" at bounding box center [402, 94] width 386 height 31
paste input "4343"
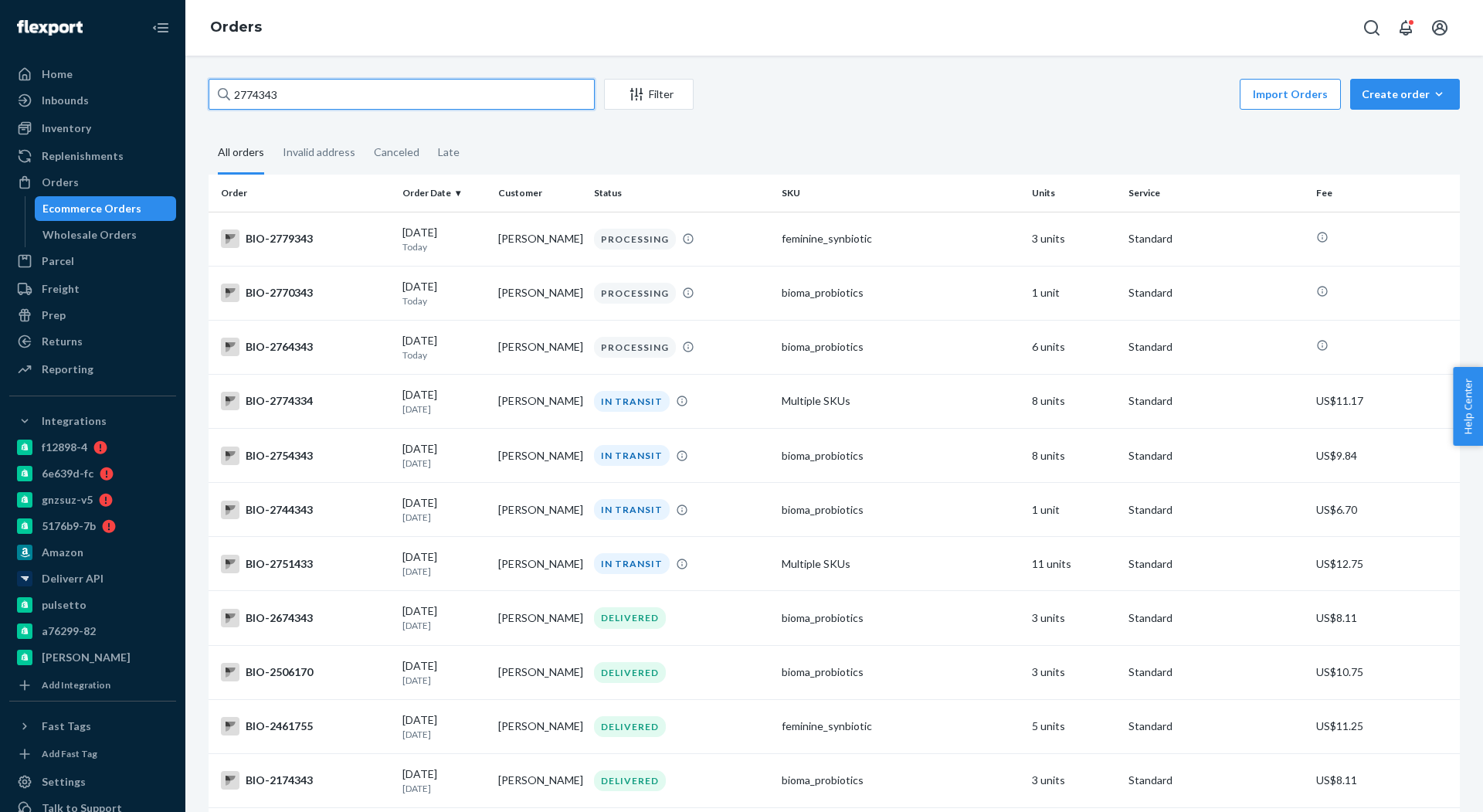
click at [378, 90] on input "2774343" at bounding box center [402, 94] width 386 height 31
paste input "658374"
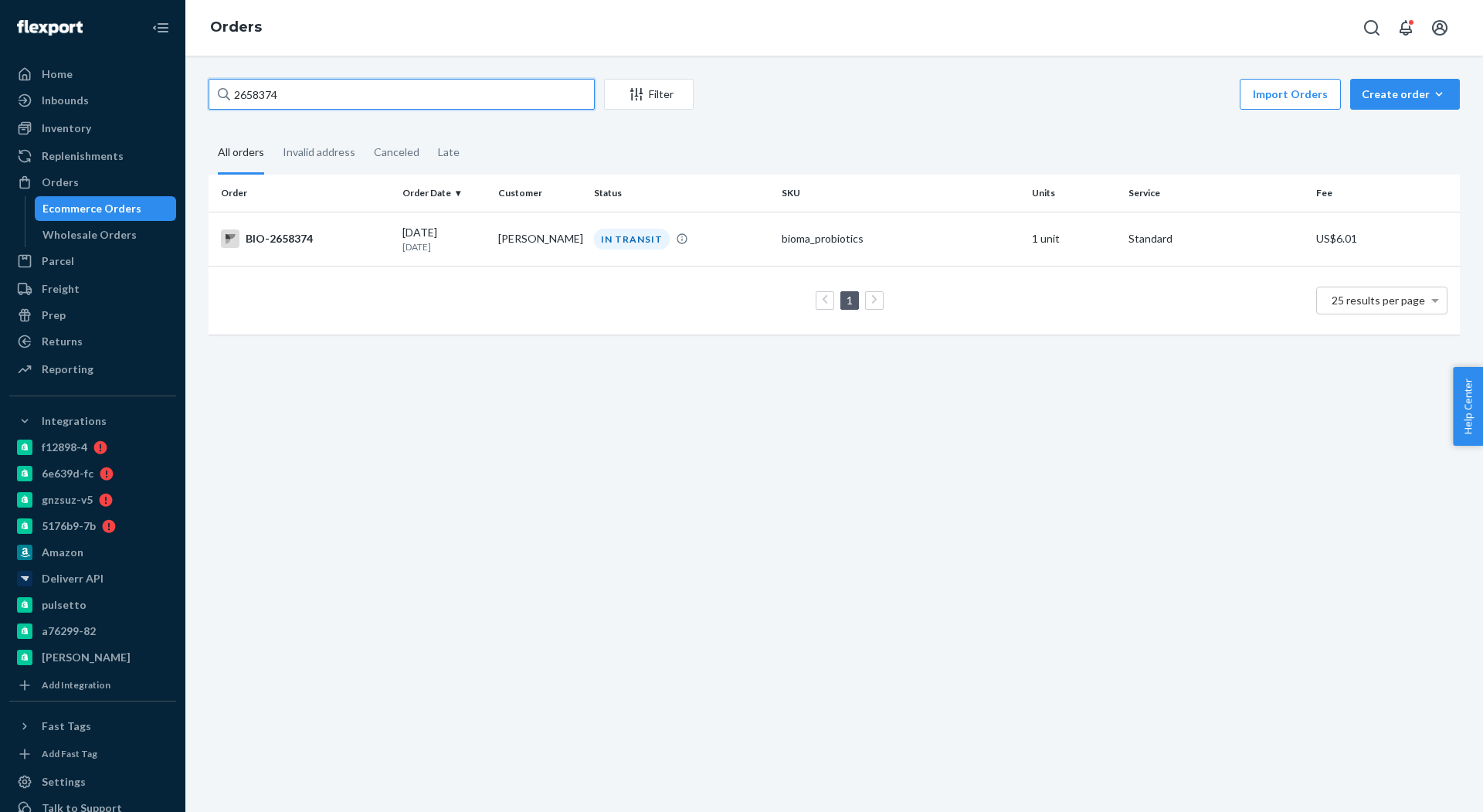
click at [448, 99] on input "2658374" at bounding box center [402, 94] width 386 height 31
paste input "736780"
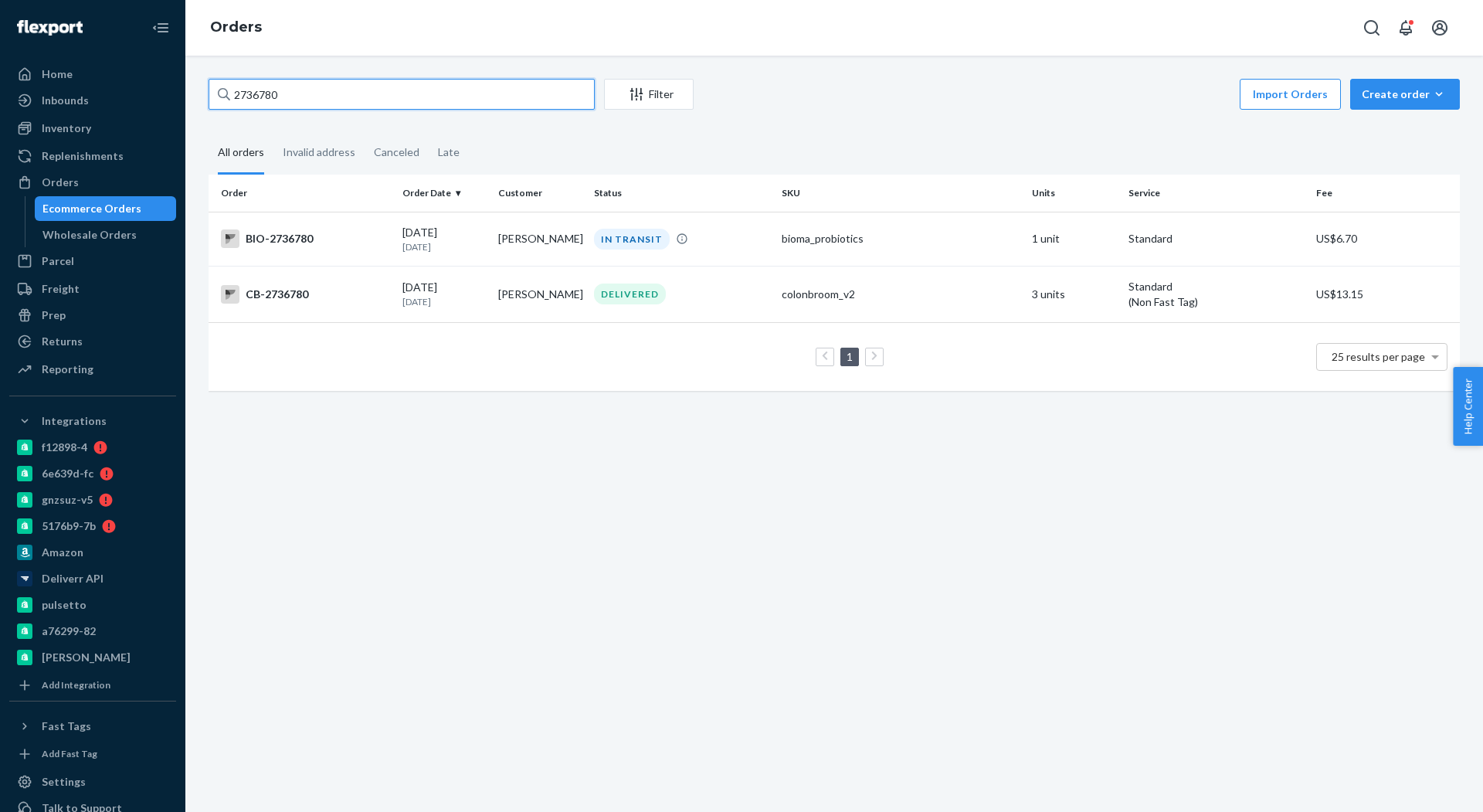
click at [446, 97] on input "2736780" at bounding box center [402, 94] width 386 height 31
paste input "11588"
click at [446, 97] on input "2736780" at bounding box center [402, 94] width 386 height 31
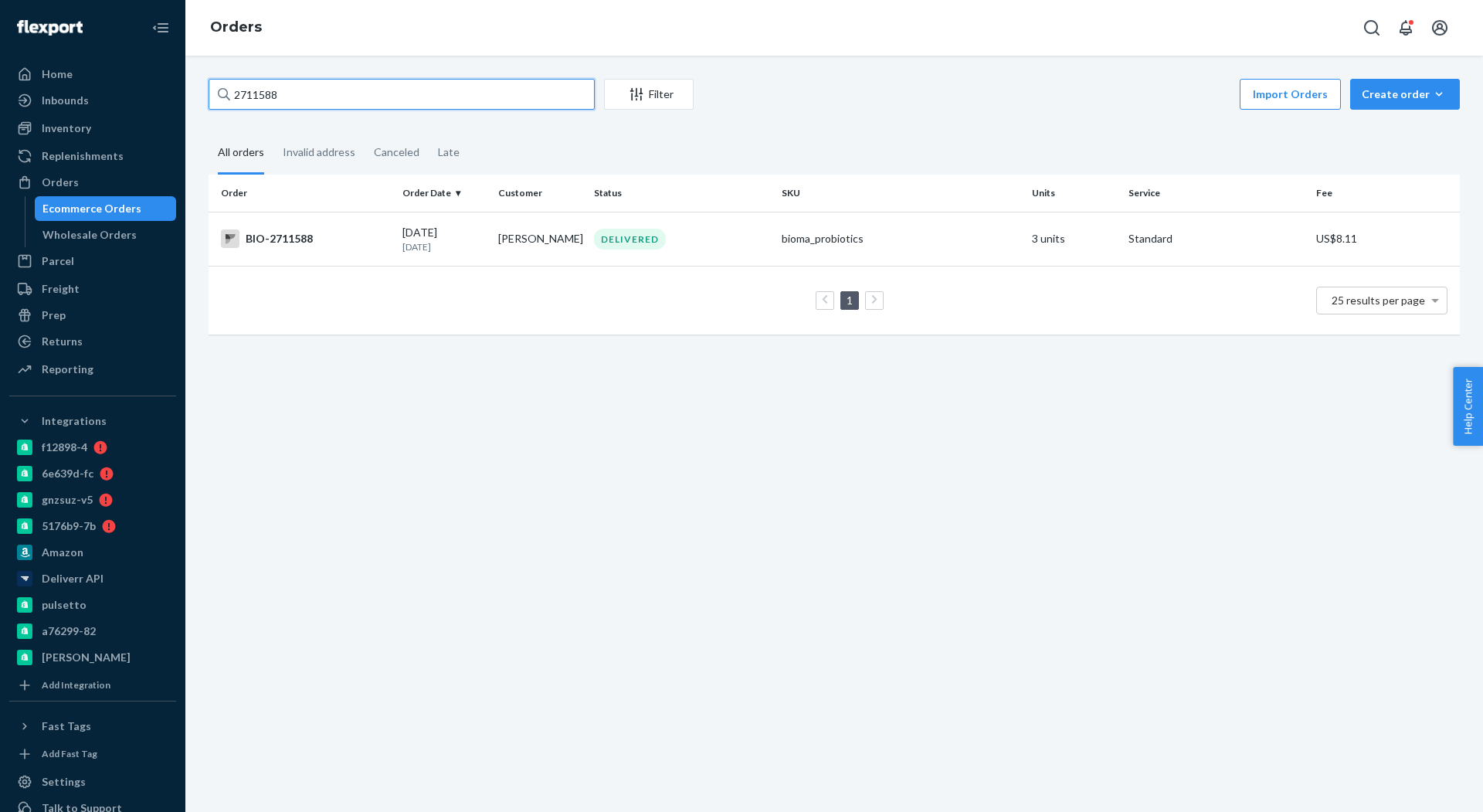
click at [406, 96] on input "2711588" at bounding box center [402, 94] width 386 height 31
paste input "602911"
click at [406, 96] on input "2711588" at bounding box center [402, 94] width 386 height 31
click at [423, 112] on div "2602911 Filter Import Orders Create order Ecommerce order Removal order" at bounding box center [834, 97] width 1251 height 35
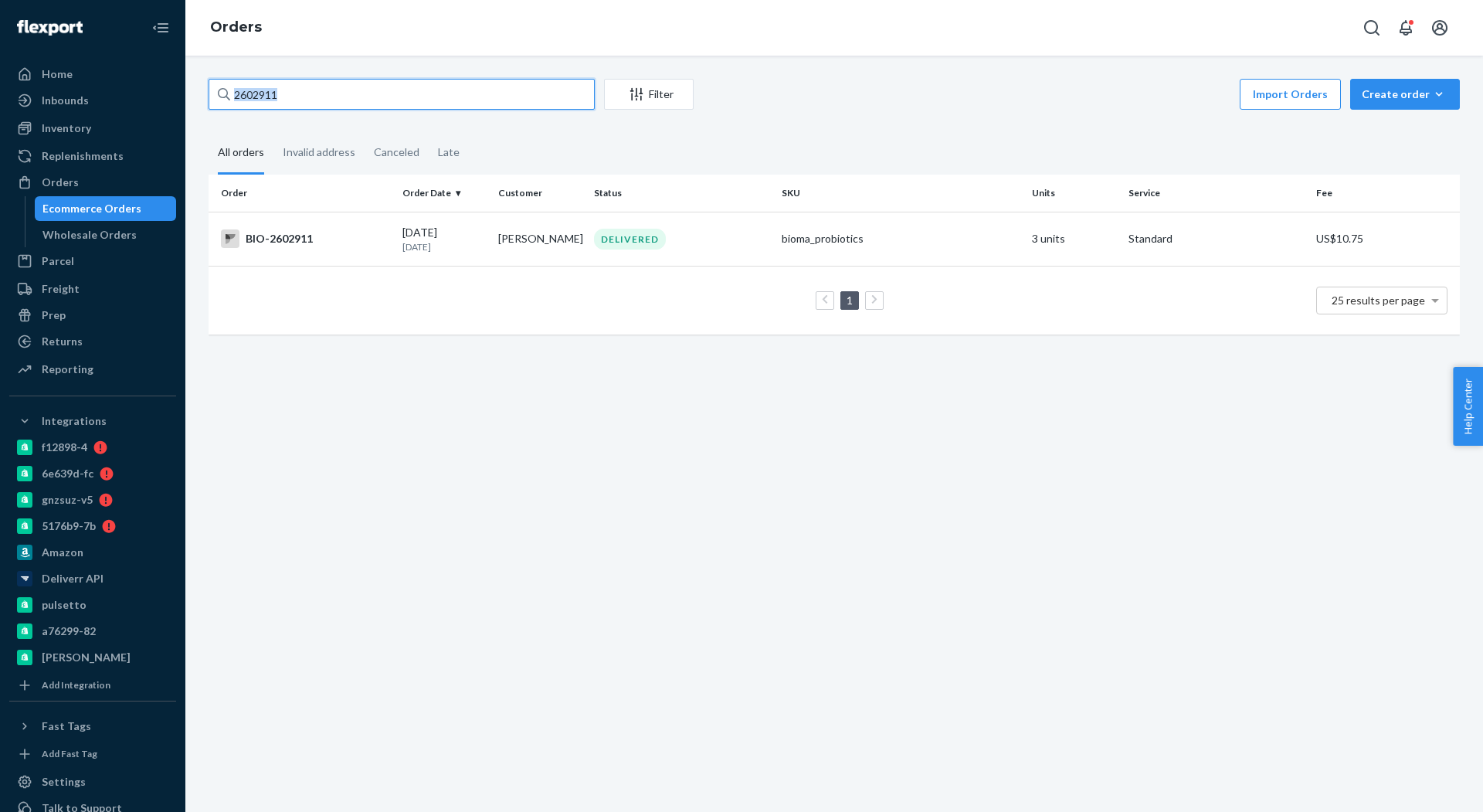
click at [423, 90] on input "2602911" at bounding box center [402, 94] width 386 height 31
paste input "776296"
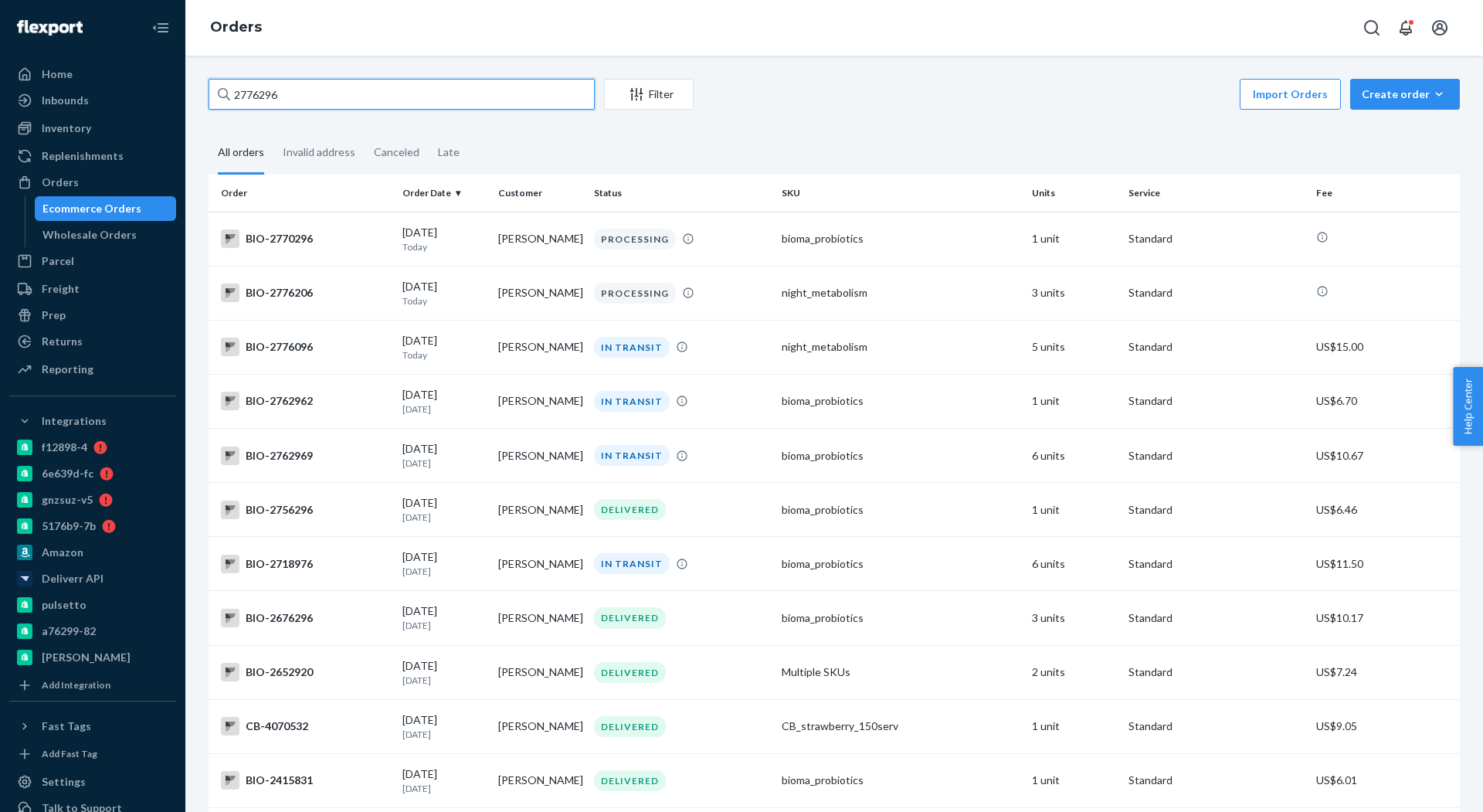
click at [430, 106] on input "2776296" at bounding box center [402, 94] width 386 height 31
paste input "1964688"
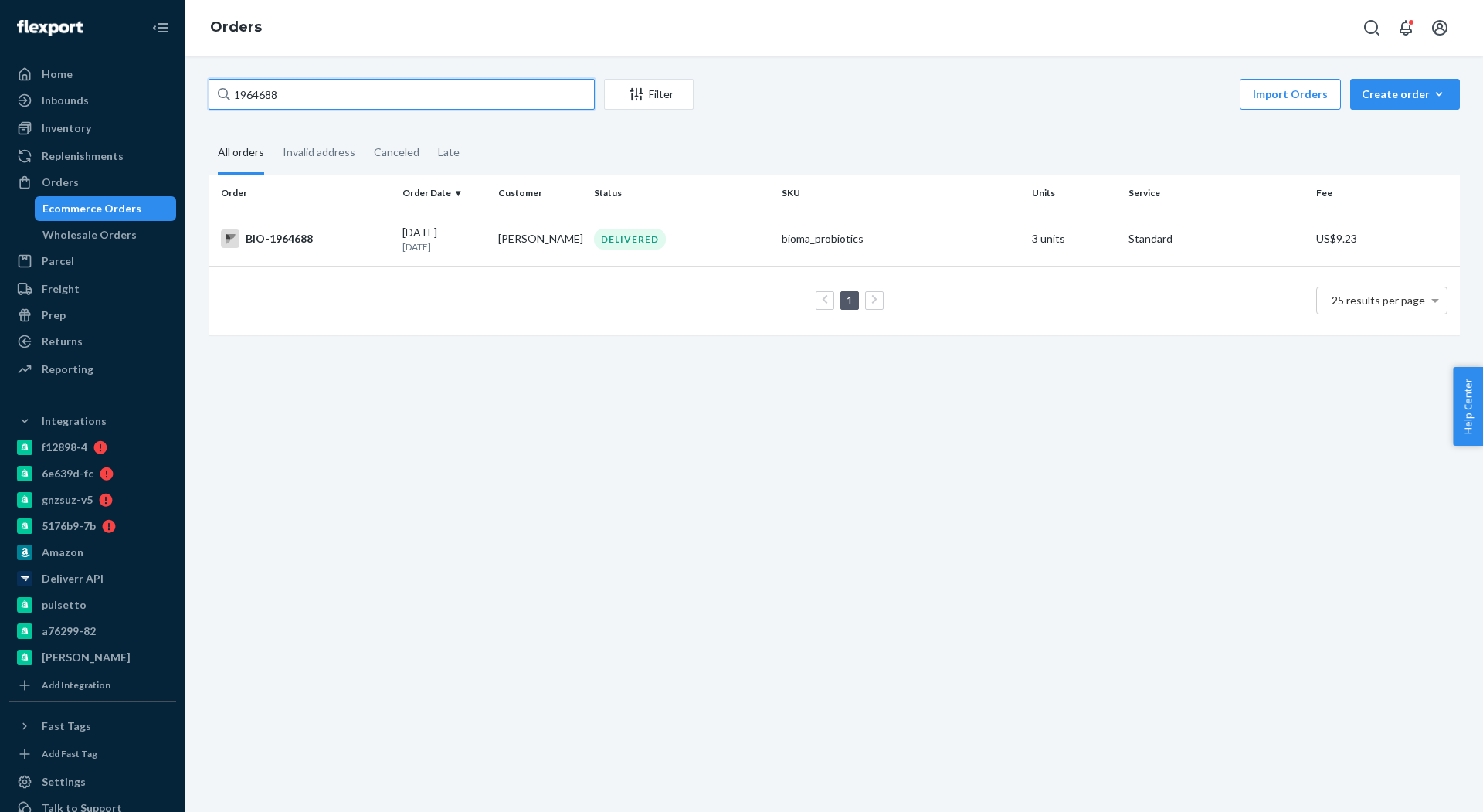
click at [416, 95] on input "1964688" at bounding box center [402, 94] width 386 height 31
paste input "2775153"
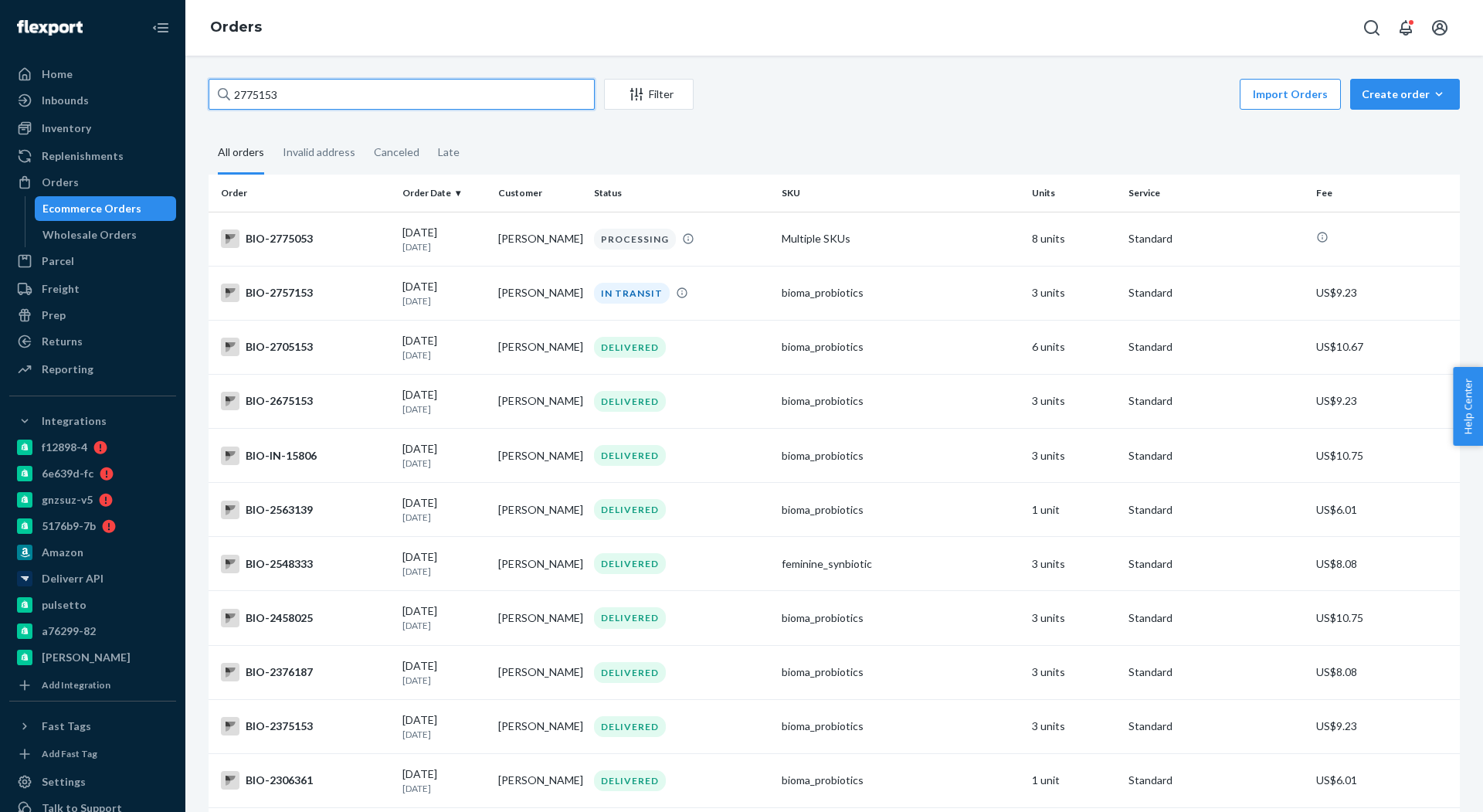
click at [392, 96] on input "2775153" at bounding box center [402, 94] width 386 height 31
paste input "36700"
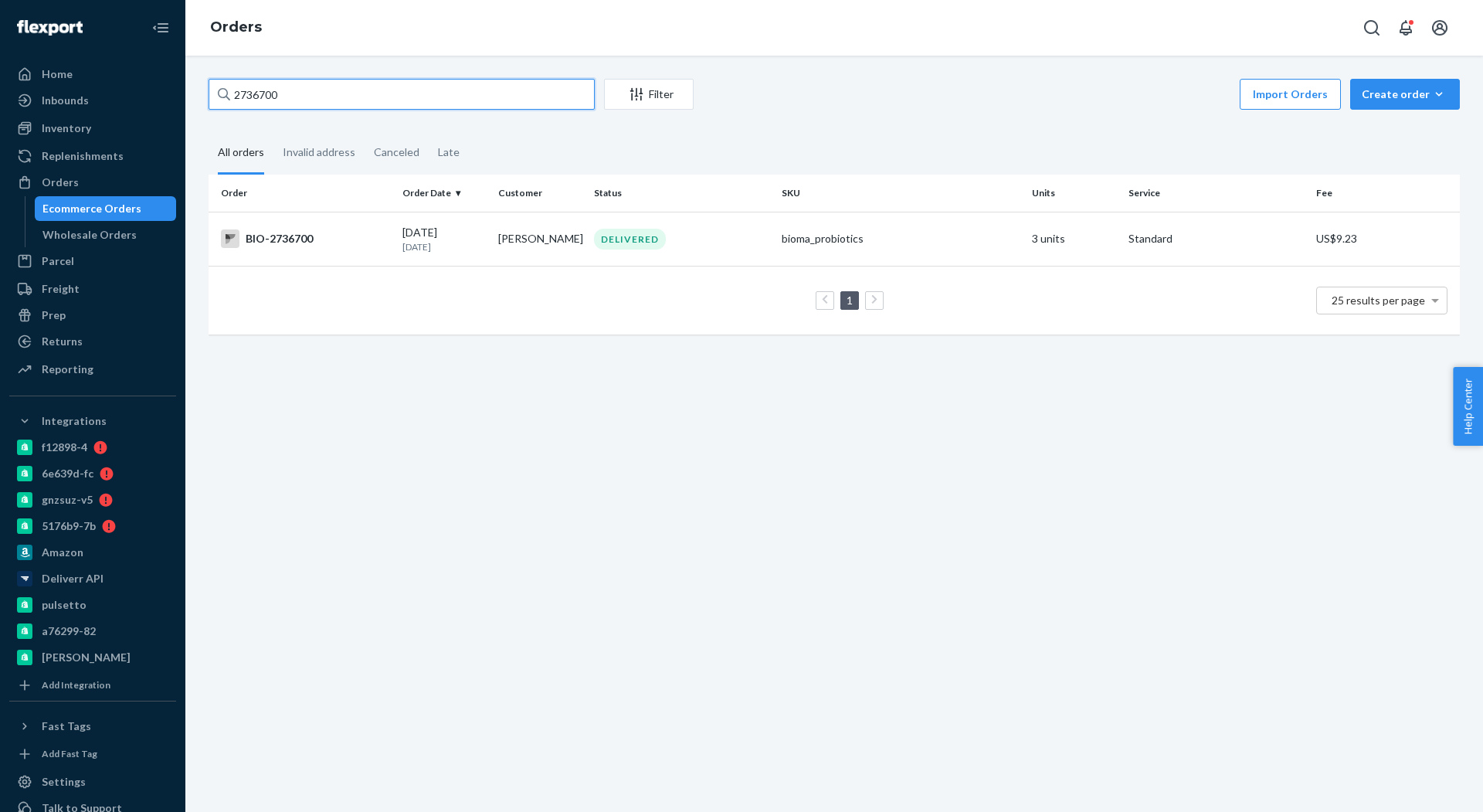
click at [410, 88] on input "2736700" at bounding box center [402, 94] width 386 height 31
paste input "1833759"
click at [410, 88] on input "2736700" at bounding box center [402, 94] width 386 height 31
click at [392, 99] on input "1833759" at bounding box center [402, 94] width 386 height 31
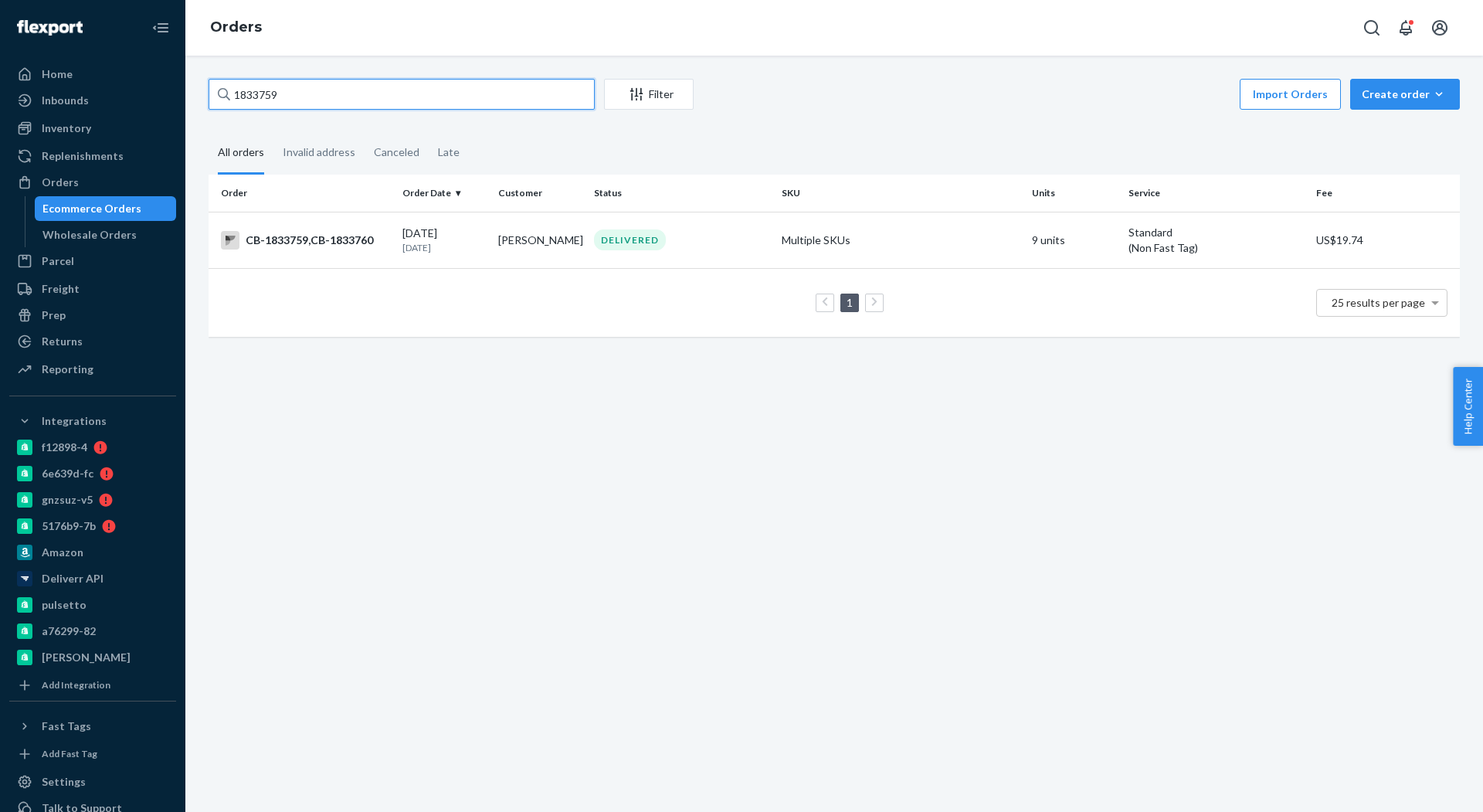
paste input "[PERSON_NAME]"
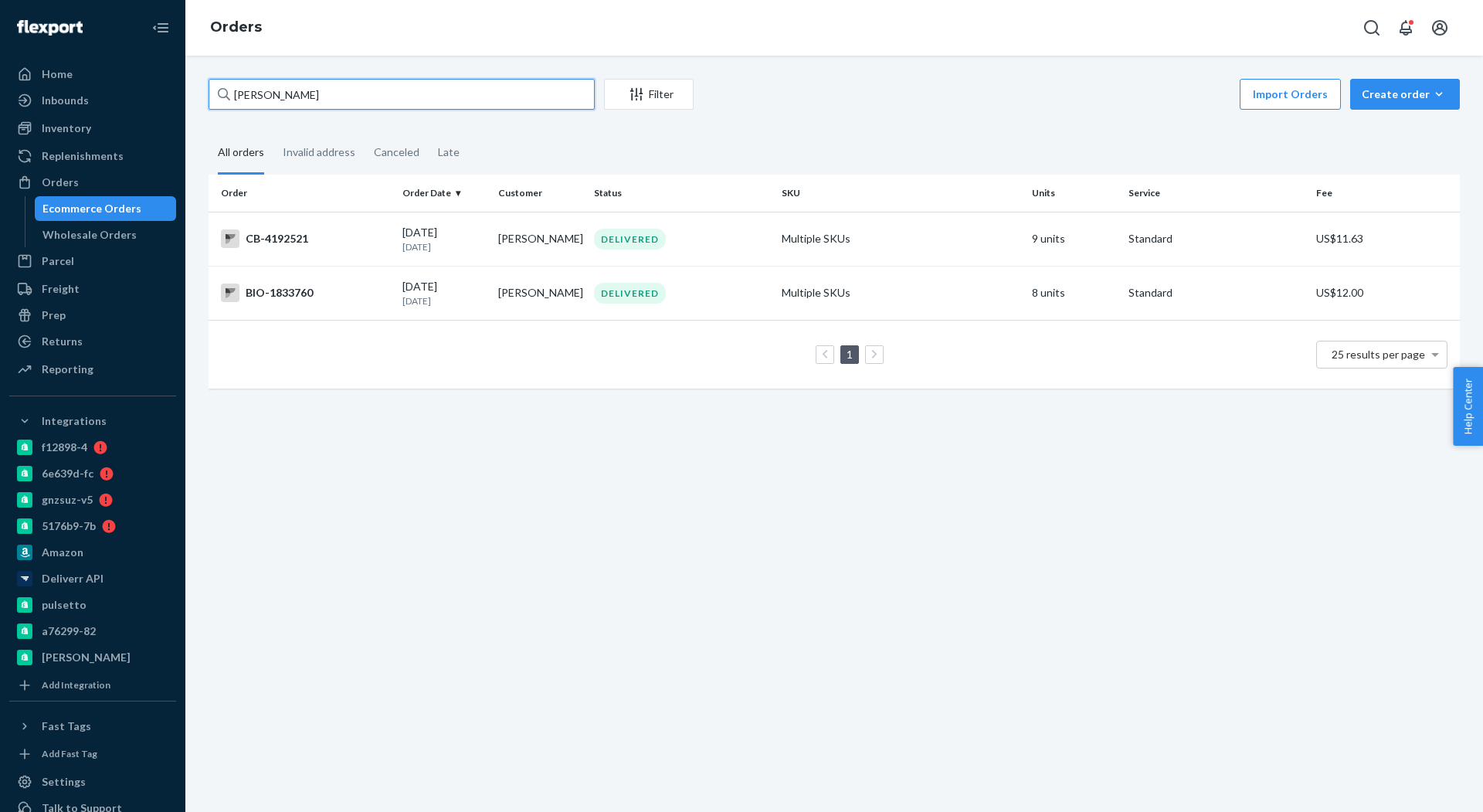
click at [393, 90] on input "[PERSON_NAME]" at bounding box center [402, 94] width 386 height 31
paste input "1833763"
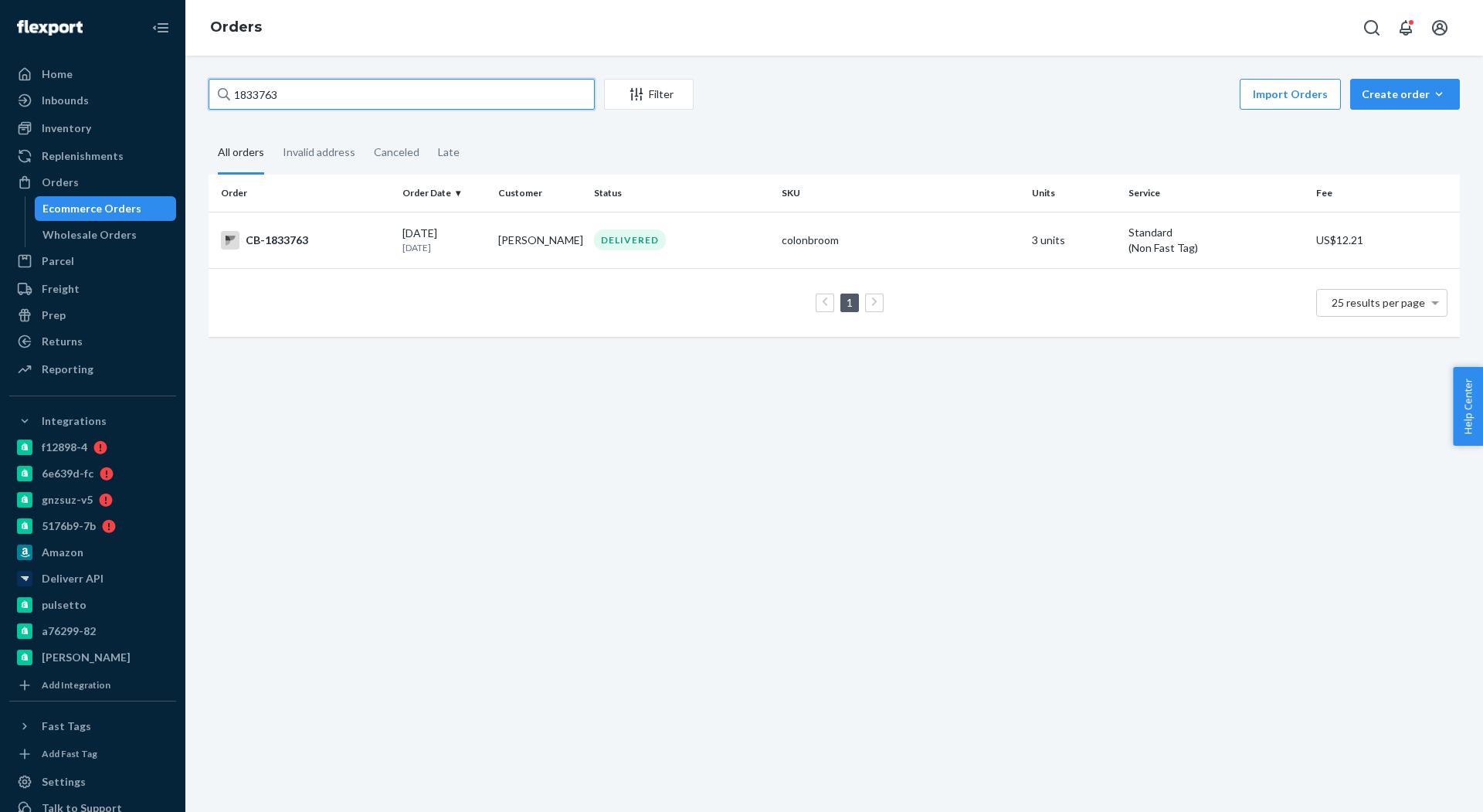
click at [398, 104] on input "1833763" at bounding box center [402, 94] width 386 height 31
paste input "2778238"
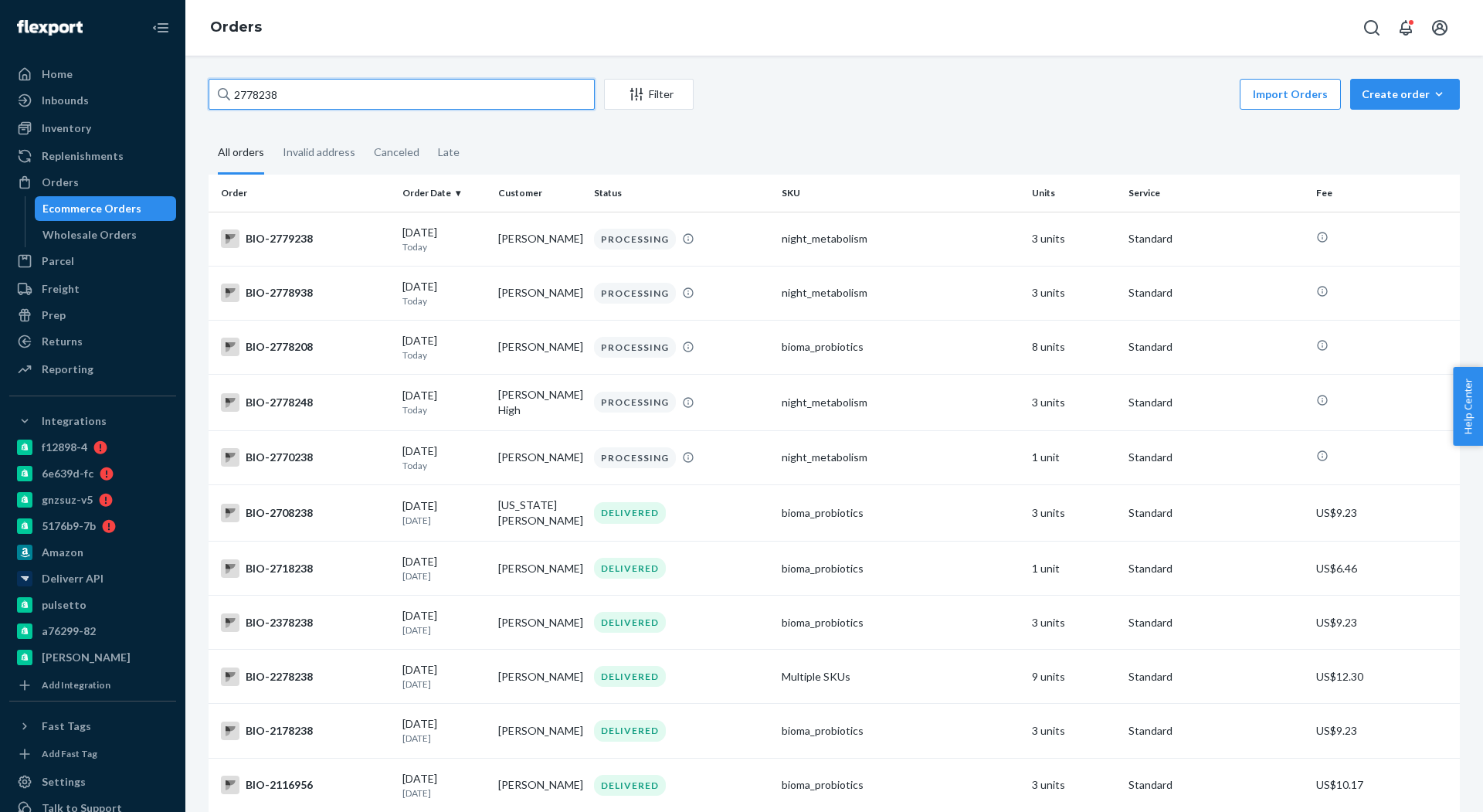
click at [340, 94] on input "2778238" at bounding box center [402, 94] width 386 height 31
click at [305, 98] on input "2778238" at bounding box center [402, 94] width 386 height 31
paste input "57"
click at [305, 98] on input "2778238" at bounding box center [402, 94] width 386 height 31
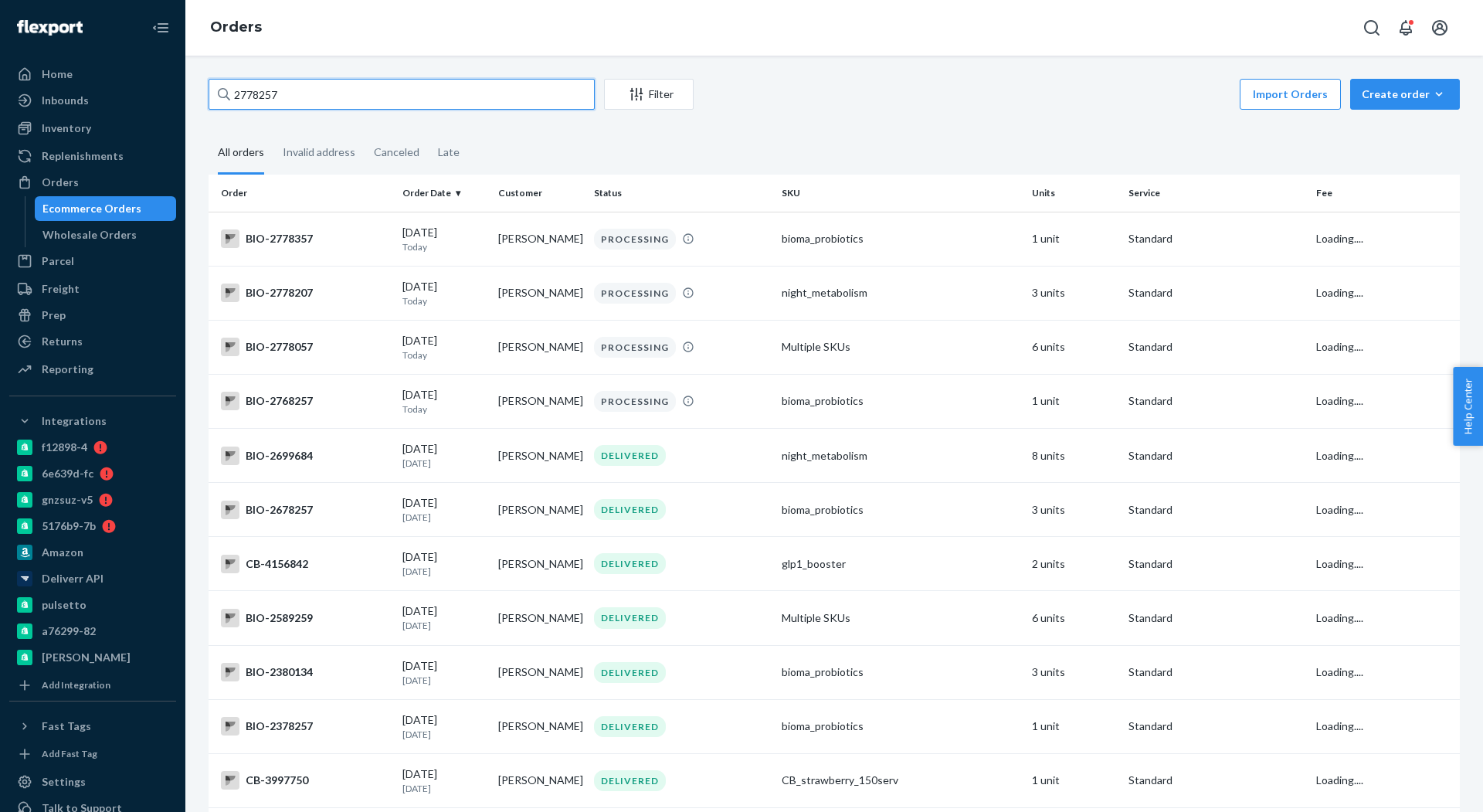
type input "2778257"
